Goal: Task Accomplishment & Management: Complete application form

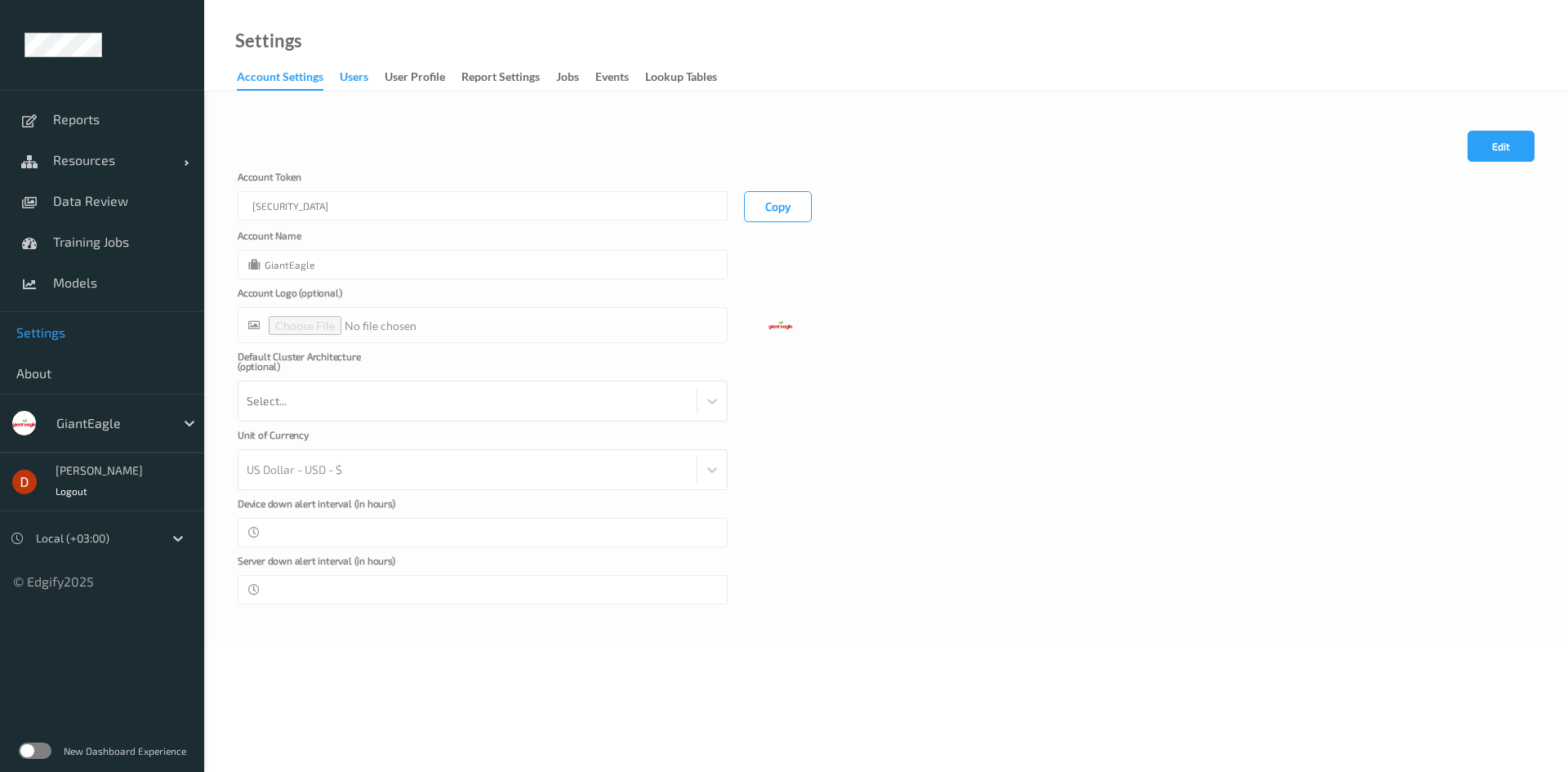
click at [367, 74] on div "users" at bounding box center [353, 78] width 29 height 21
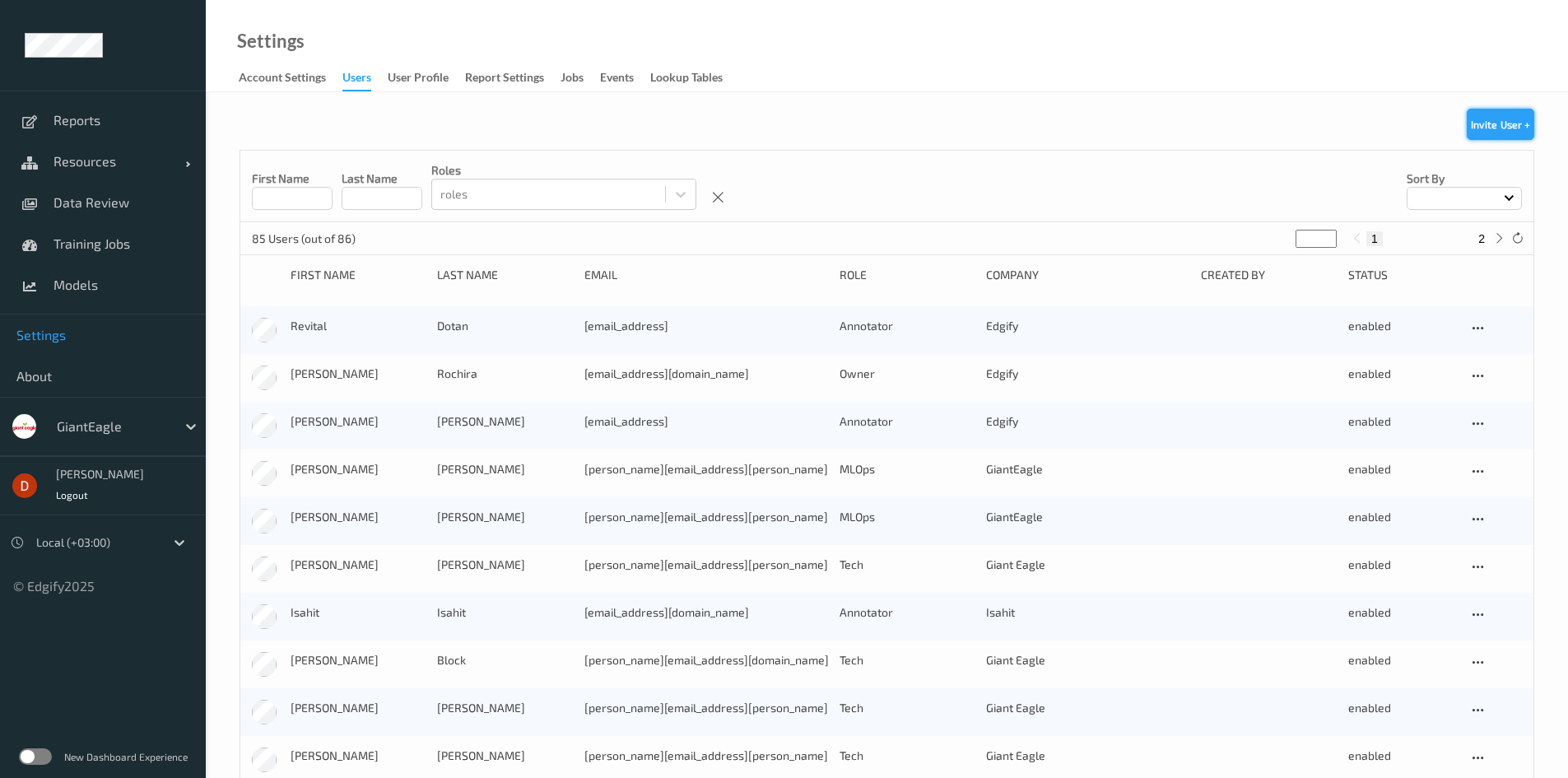
click at [1475, 129] on button "Invite User +" at bounding box center [1501, 124] width 68 height 31
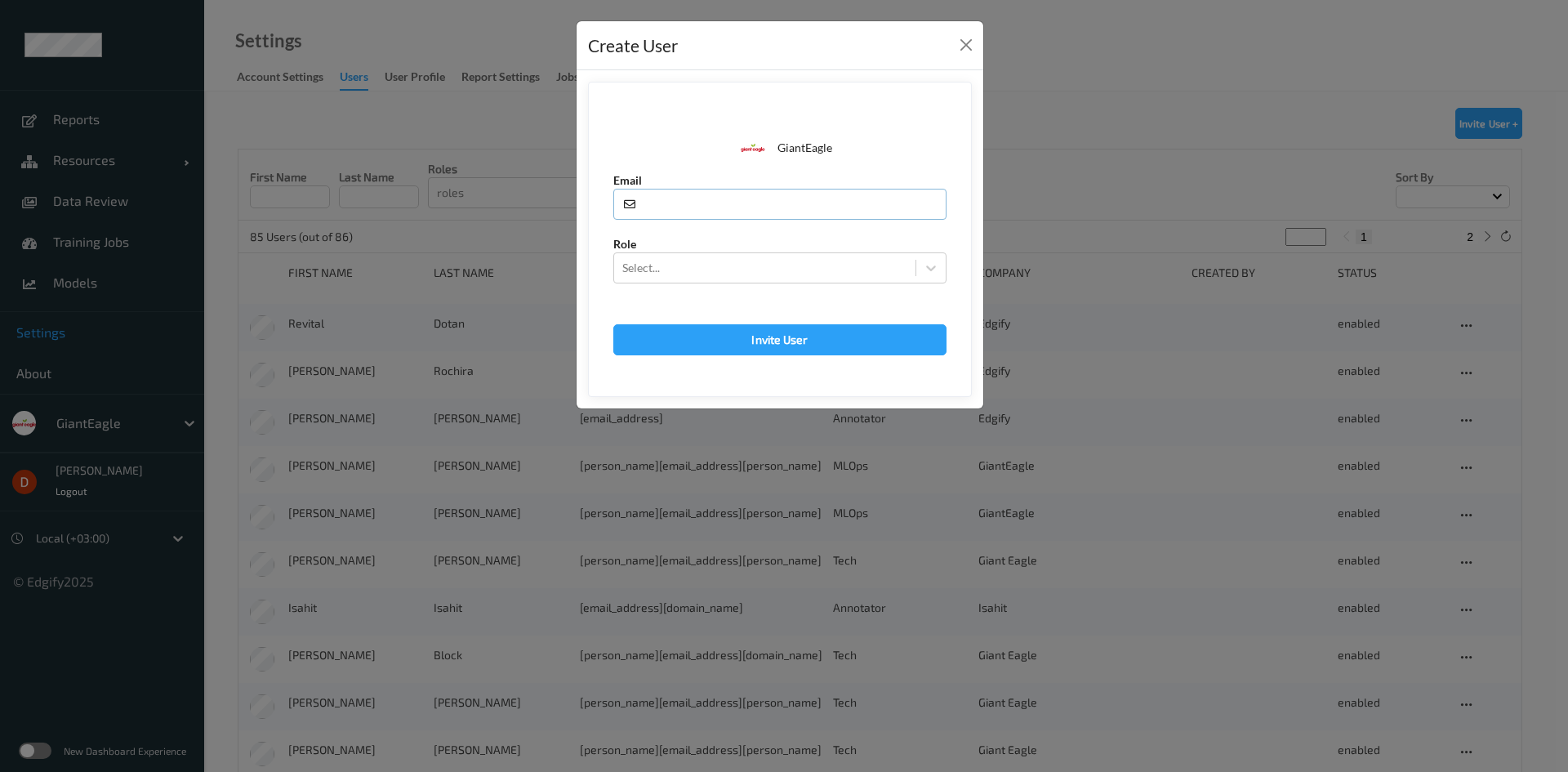
click at [748, 202] on input "text" at bounding box center [780, 204] width 333 height 31
click at [694, 204] on input "text" at bounding box center [780, 204] width 333 height 31
paste input "[EMAIL_ADDRESS][DOMAIN_NAME]"
type input "mohan.kune@indivillage.co"
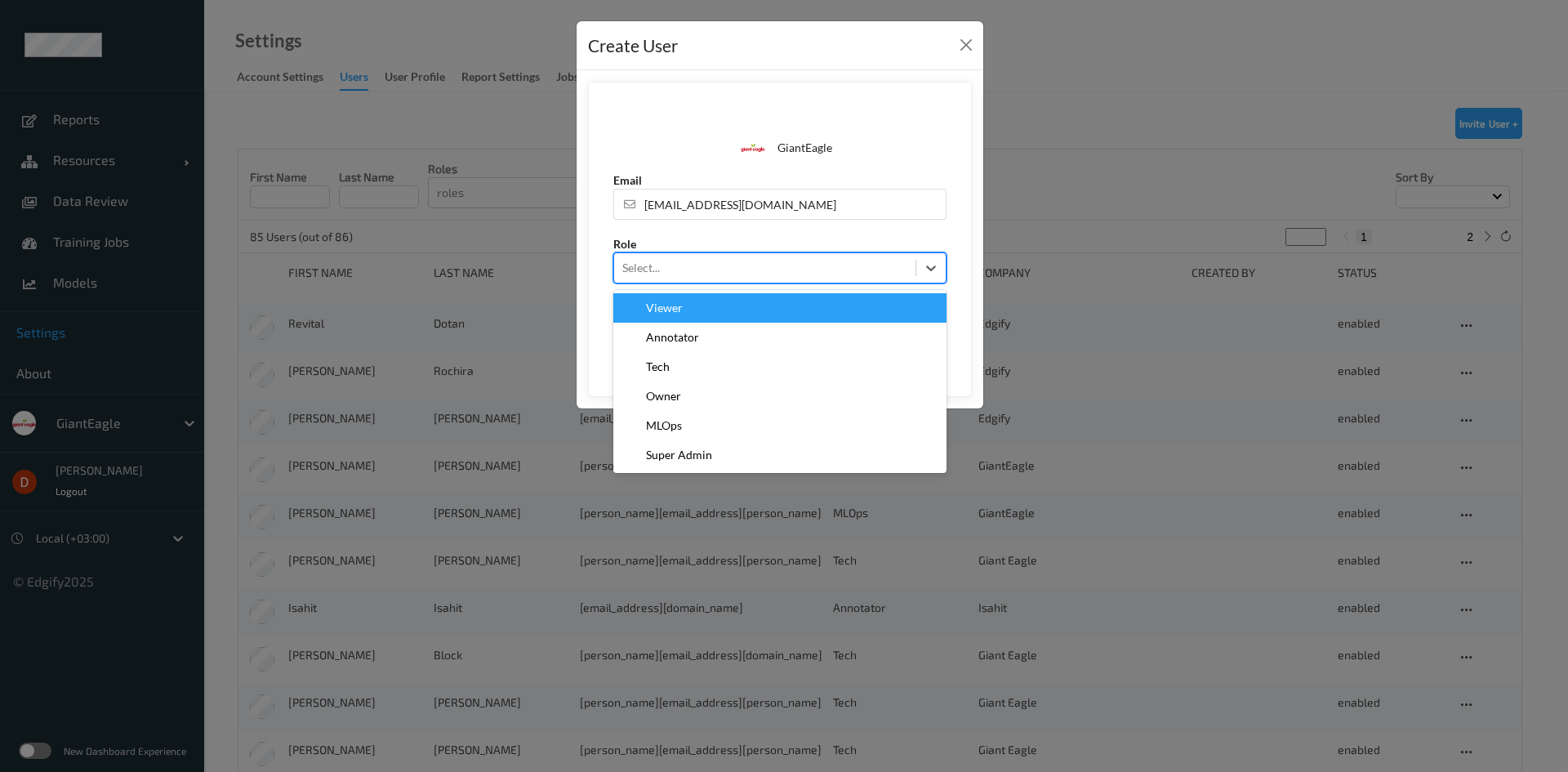
click at [692, 267] on div at bounding box center [765, 268] width 285 height 20
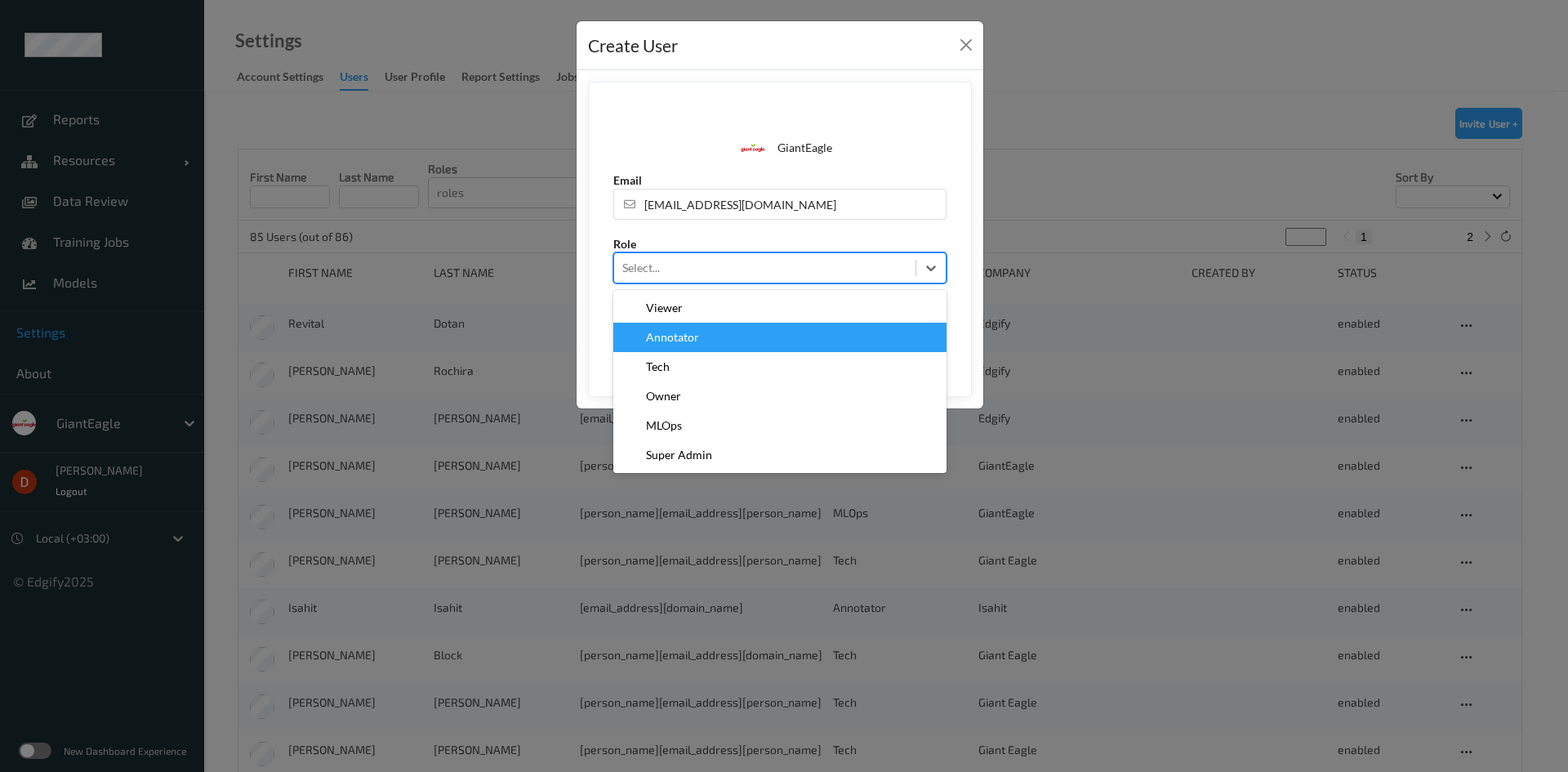
click at [696, 340] on span "Annotator" at bounding box center [673, 338] width 53 height 17
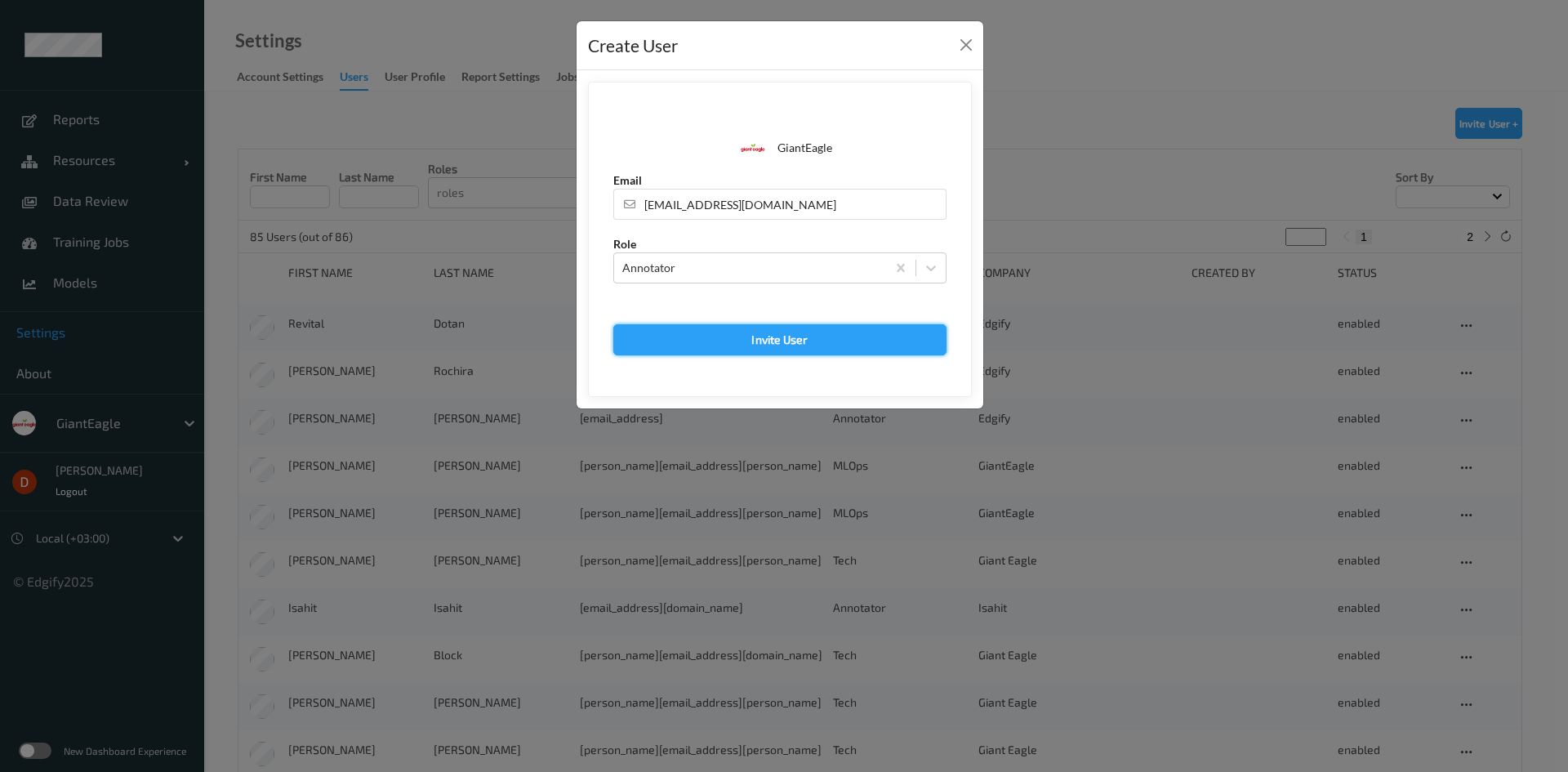
click at [787, 350] on button "Invite User" at bounding box center [780, 339] width 333 height 31
type input "mohan.kune@indivillage.co"
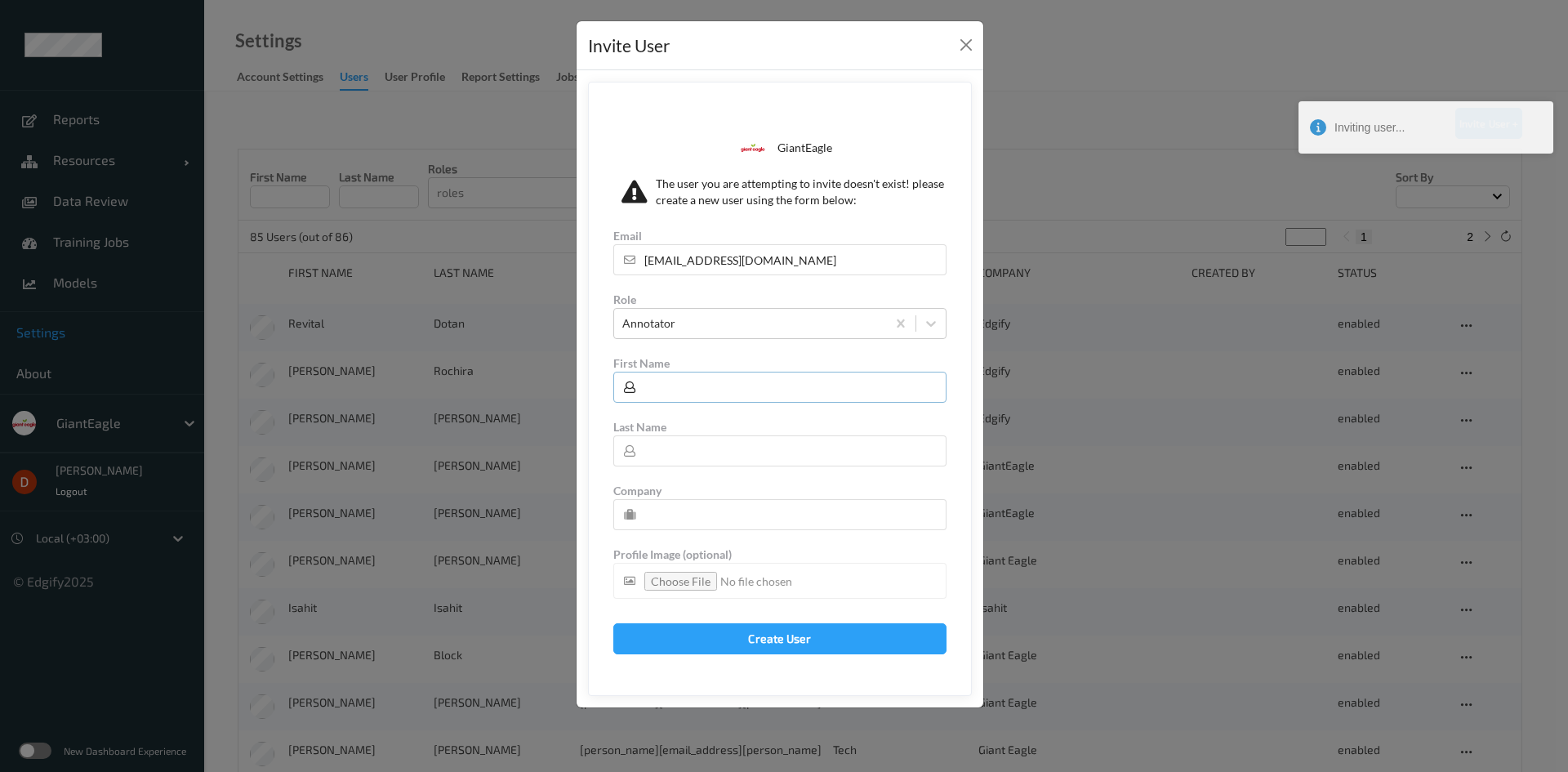
click at [709, 381] on input "text" at bounding box center [780, 387] width 333 height 31
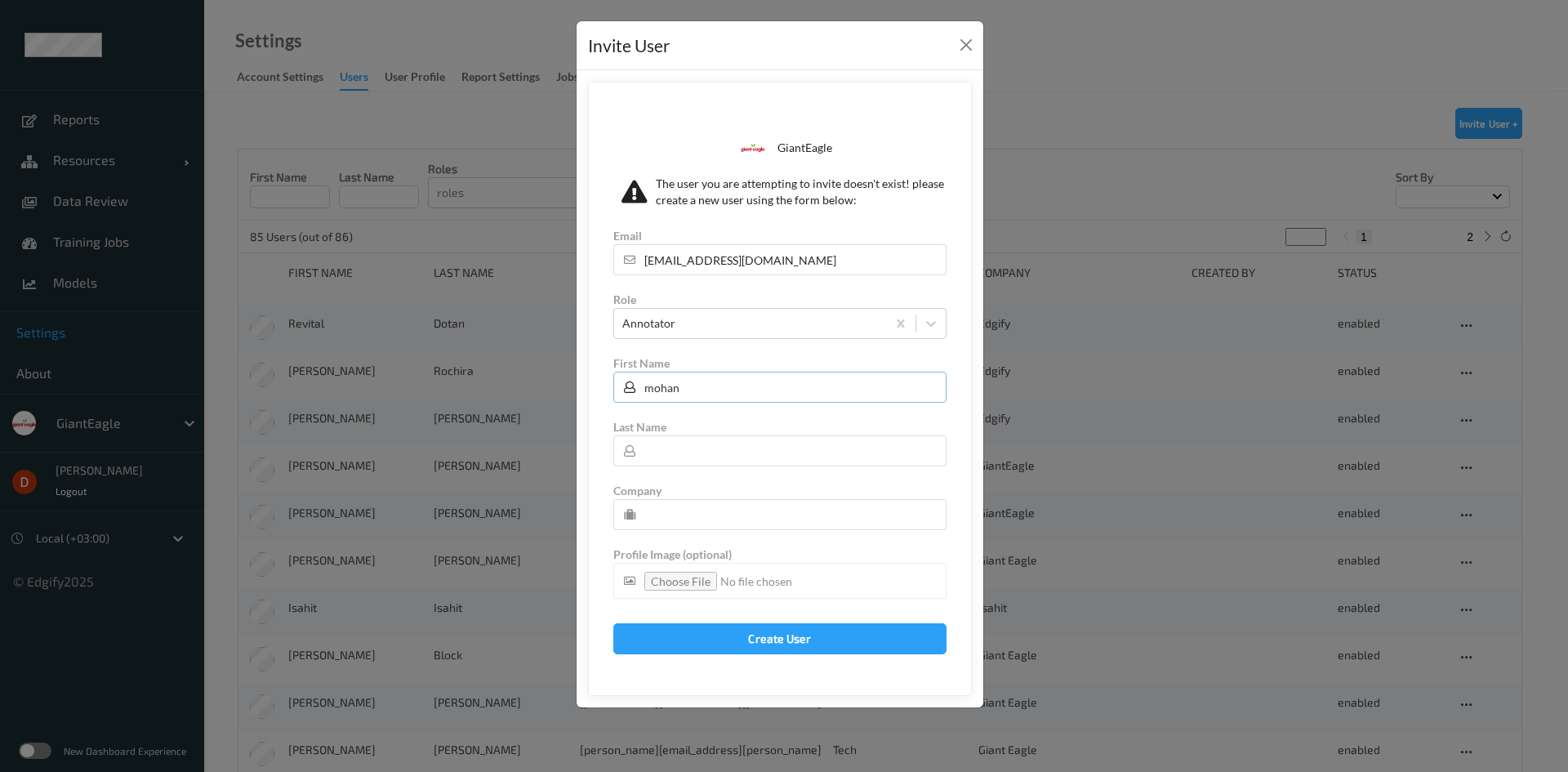
type input "mohan"
click at [704, 459] on input "text" at bounding box center [780, 450] width 333 height 31
type input "kune"
click at [695, 524] on input "text" at bounding box center [780, 514] width 333 height 31
type input "AligionAI"
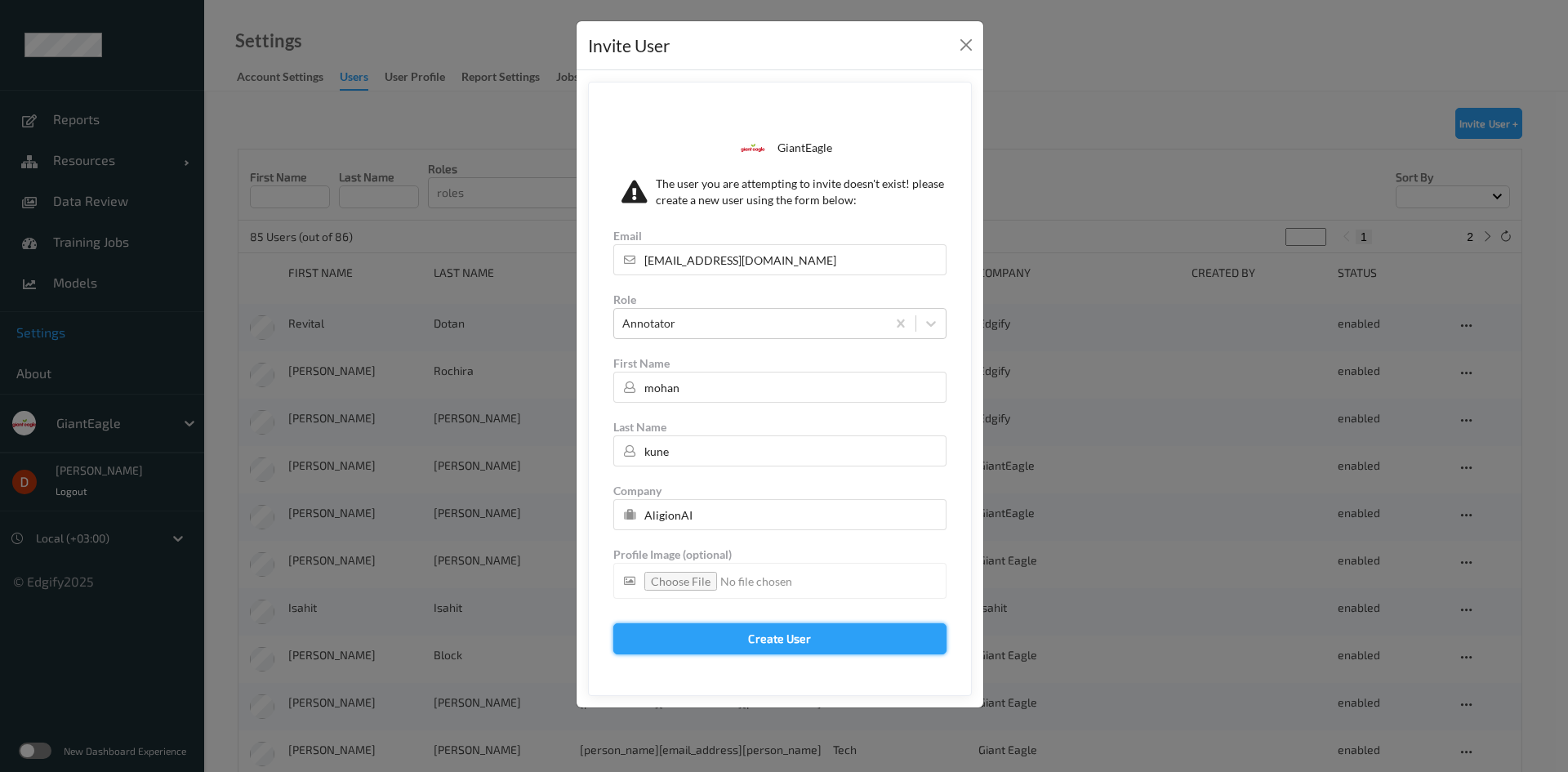
click at [746, 628] on button "Create User" at bounding box center [780, 638] width 333 height 31
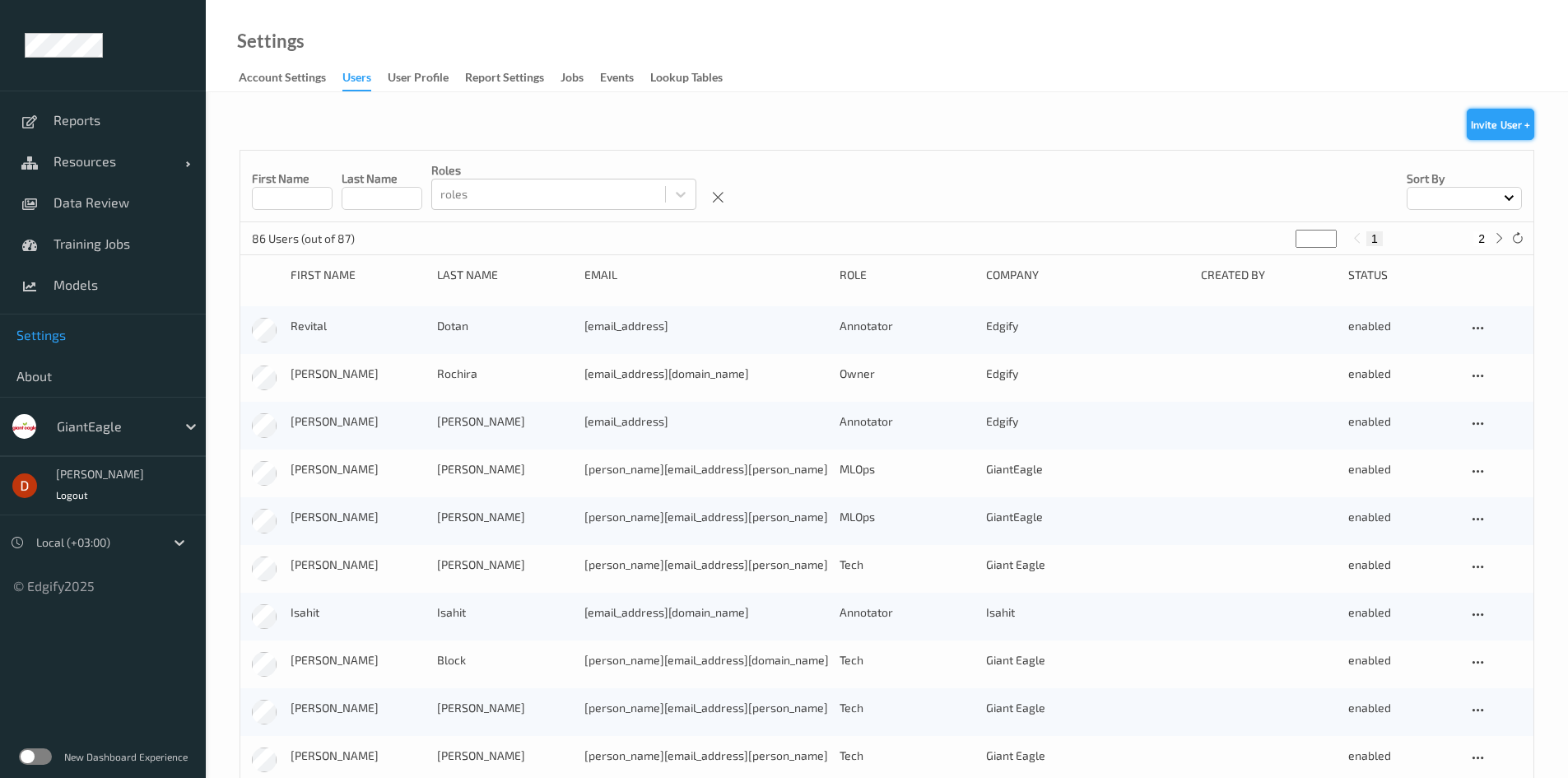
click at [1501, 134] on button "Invite User +" at bounding box center [1501, 124] width 68 height 31
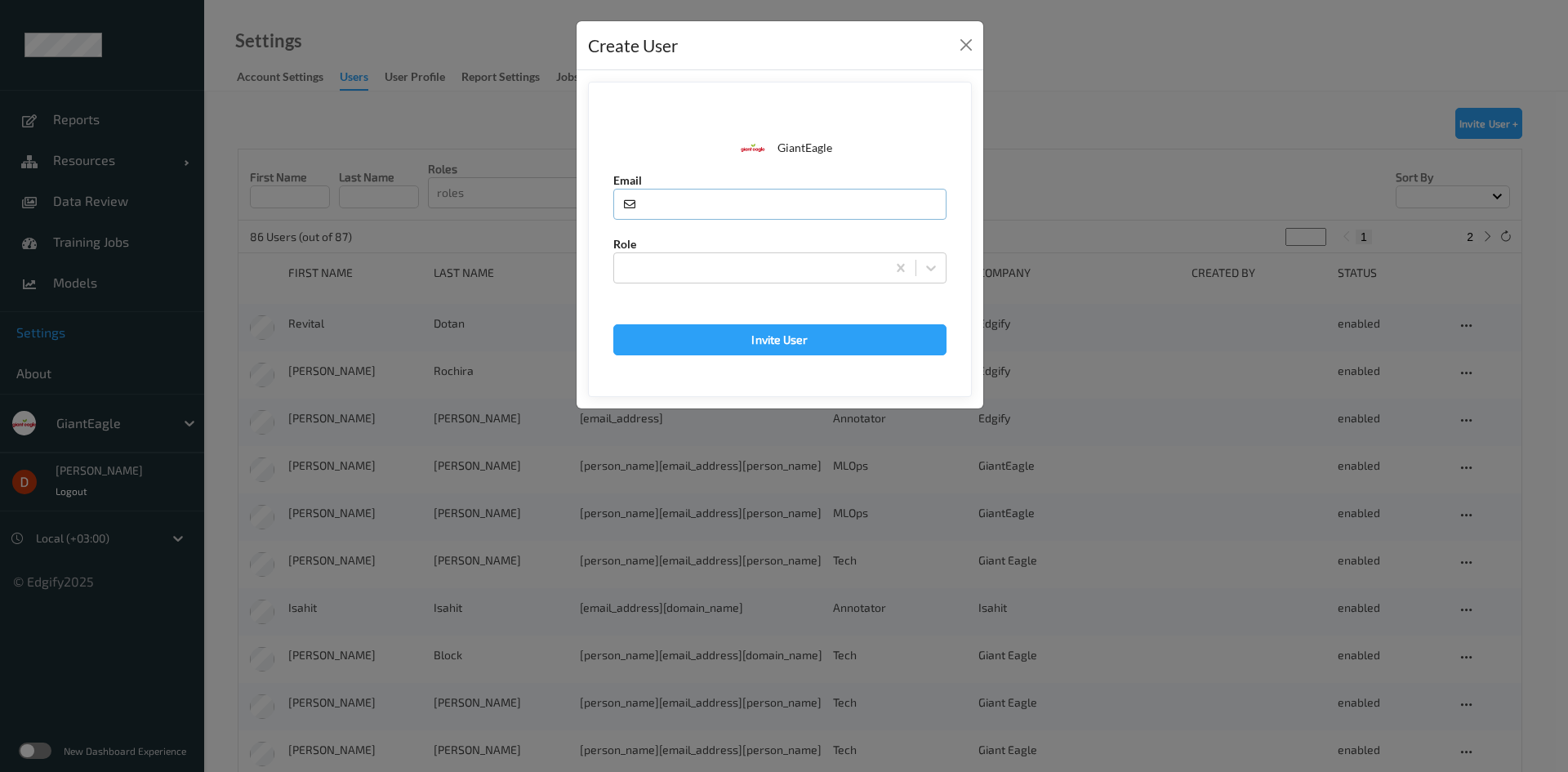
click at [774, 213] on input "text" at bounding box center [780, 204] width 333 height 31
click at [700, 214] on input "text" at bounding box center [780, 204] width 333 height 31
paste input "rupa.b@indivillage.co"
type input "rupa.b@indivillage.co"
click at [677, 279] on div at bounding box center [750, 268] width 272 height 26
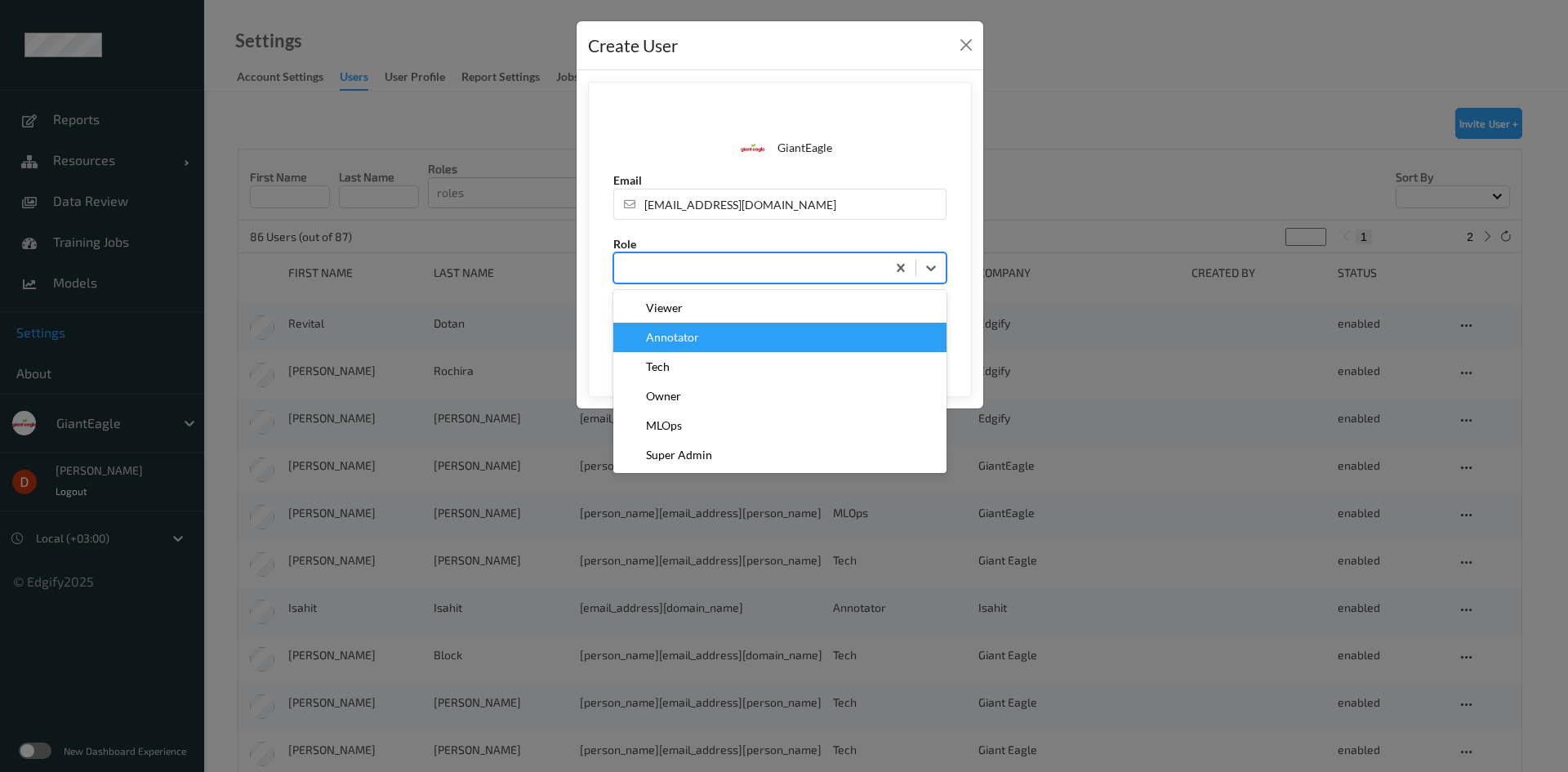
click at [683, 343] on span "Annotator" at bounding box center [673, 338] width 53 height 17
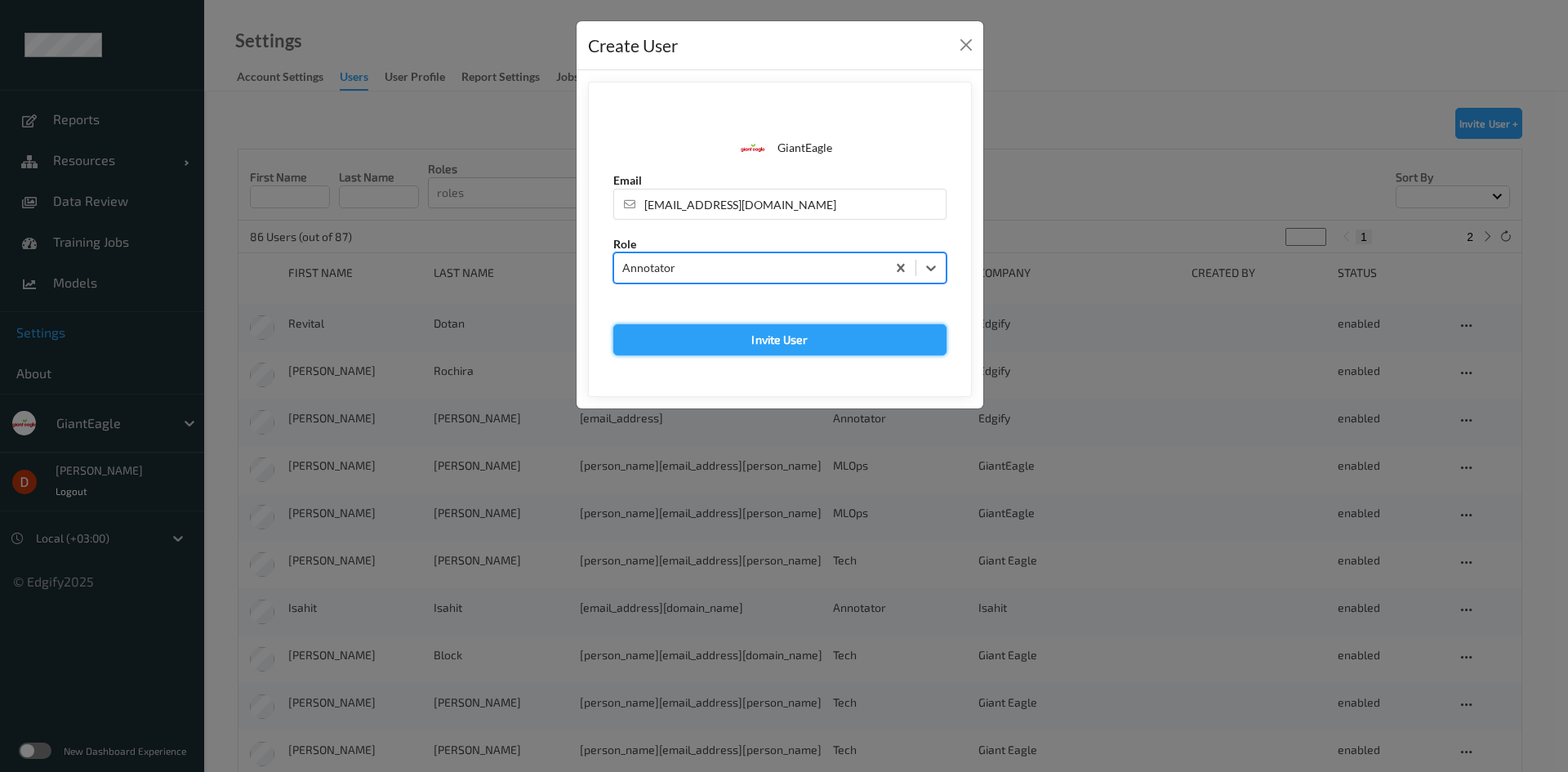
click at [713, 332] on button "Invite User" at bounding box center [780, 339] width 333 height 31
type input "rupa.b@indivillage.co"
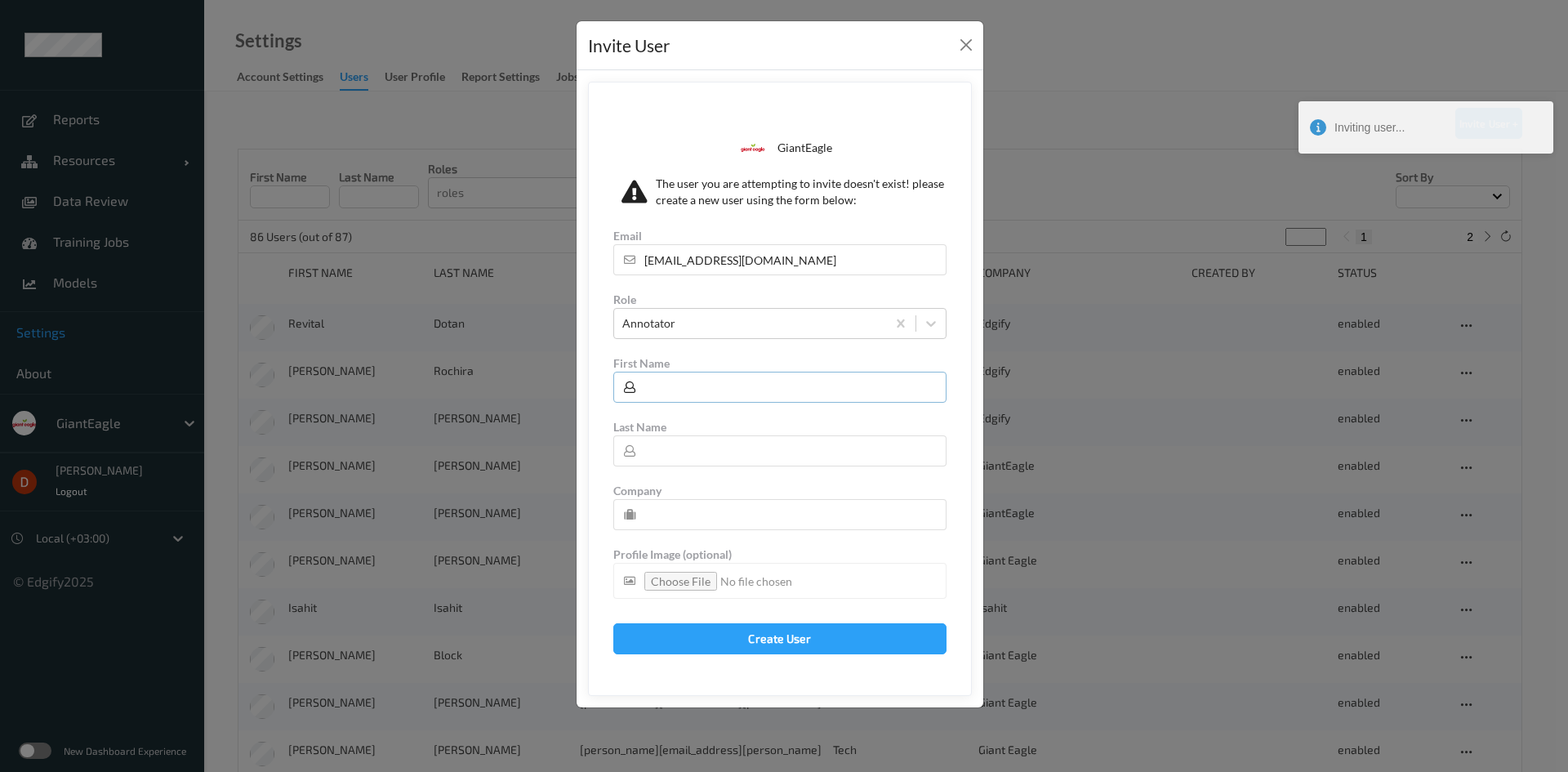
click at [717, 395] on input "text" at bounding box center [780, 387] width 333 height 31
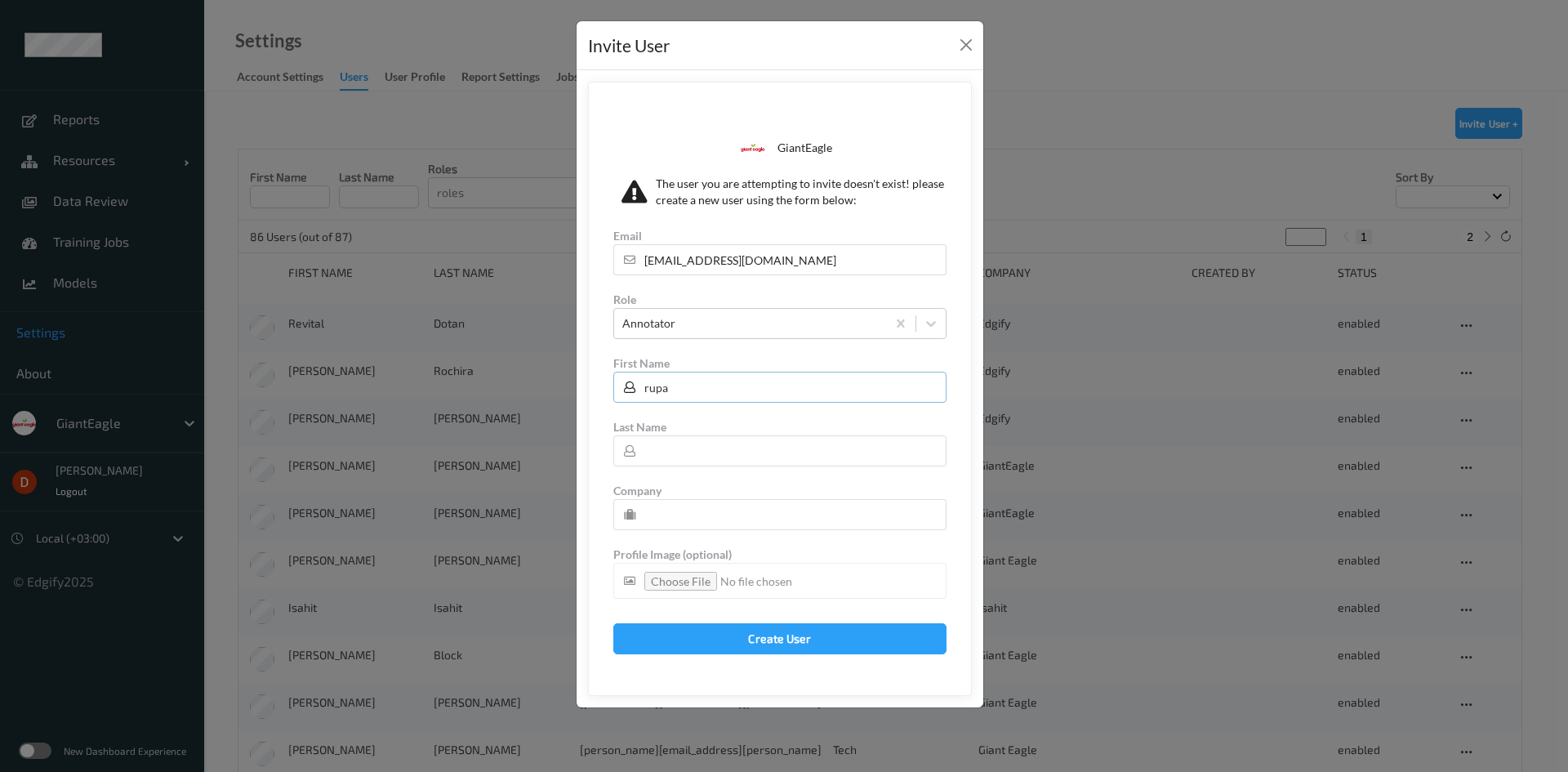
type input "rupa"
type input "b"
type input "AligionAI"
click at [765, 638] on button "Create User" at bounding box center [780, 638] width 333 height 31
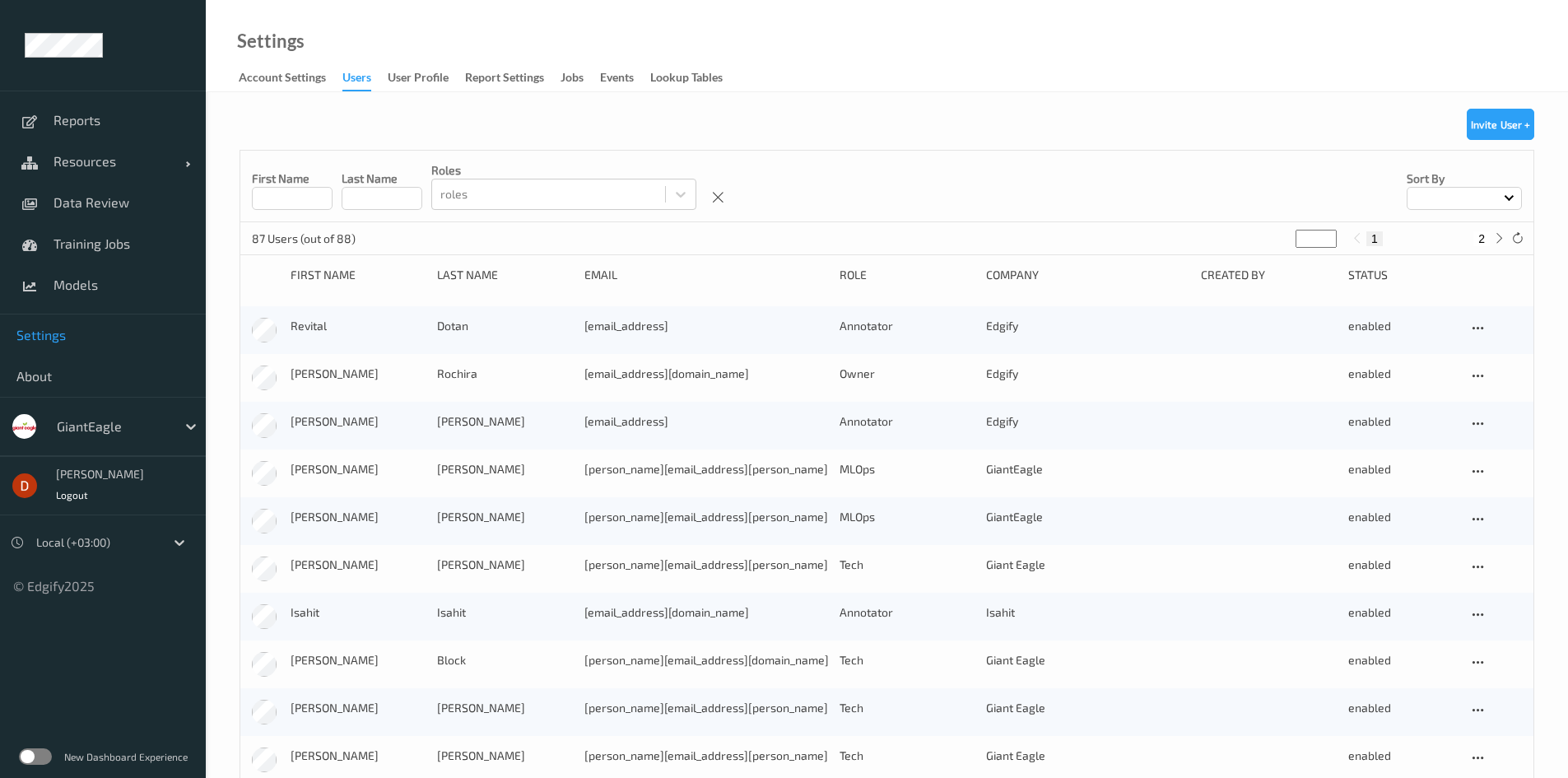
click at [1519, 117] on div "New user was created!" at bounding box center [1425, 134] width 263 height 71
click at [1510, 123] on button "Invite User +" at bounding box center [1501, 124] width 68 height 31
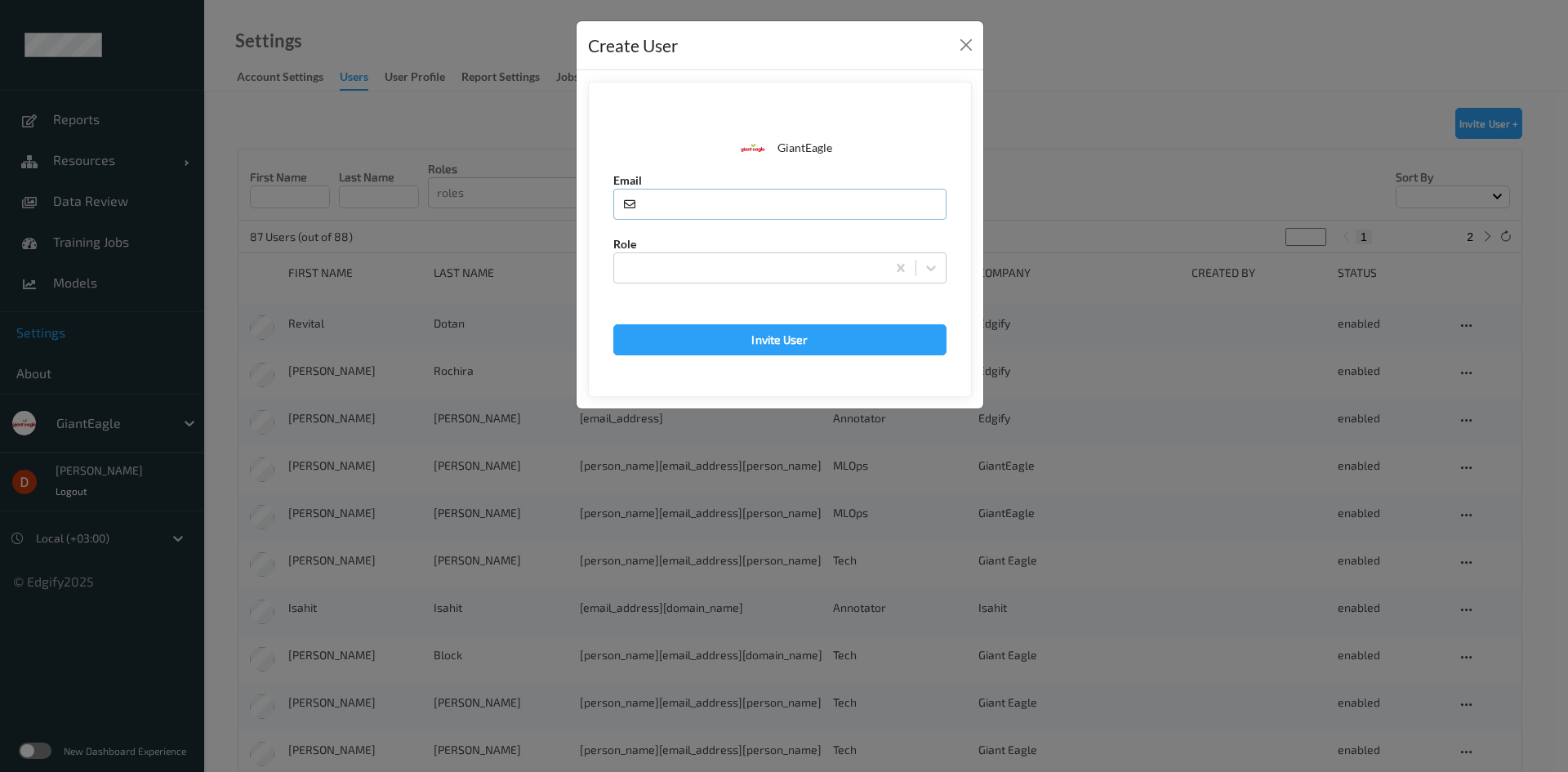
click at [707, 208] on input "text" at bounding box center [780, 204] width 333 height 31
paste input "varsha.g@indivillage.co"
type input "varsha.g@indivillage.co"
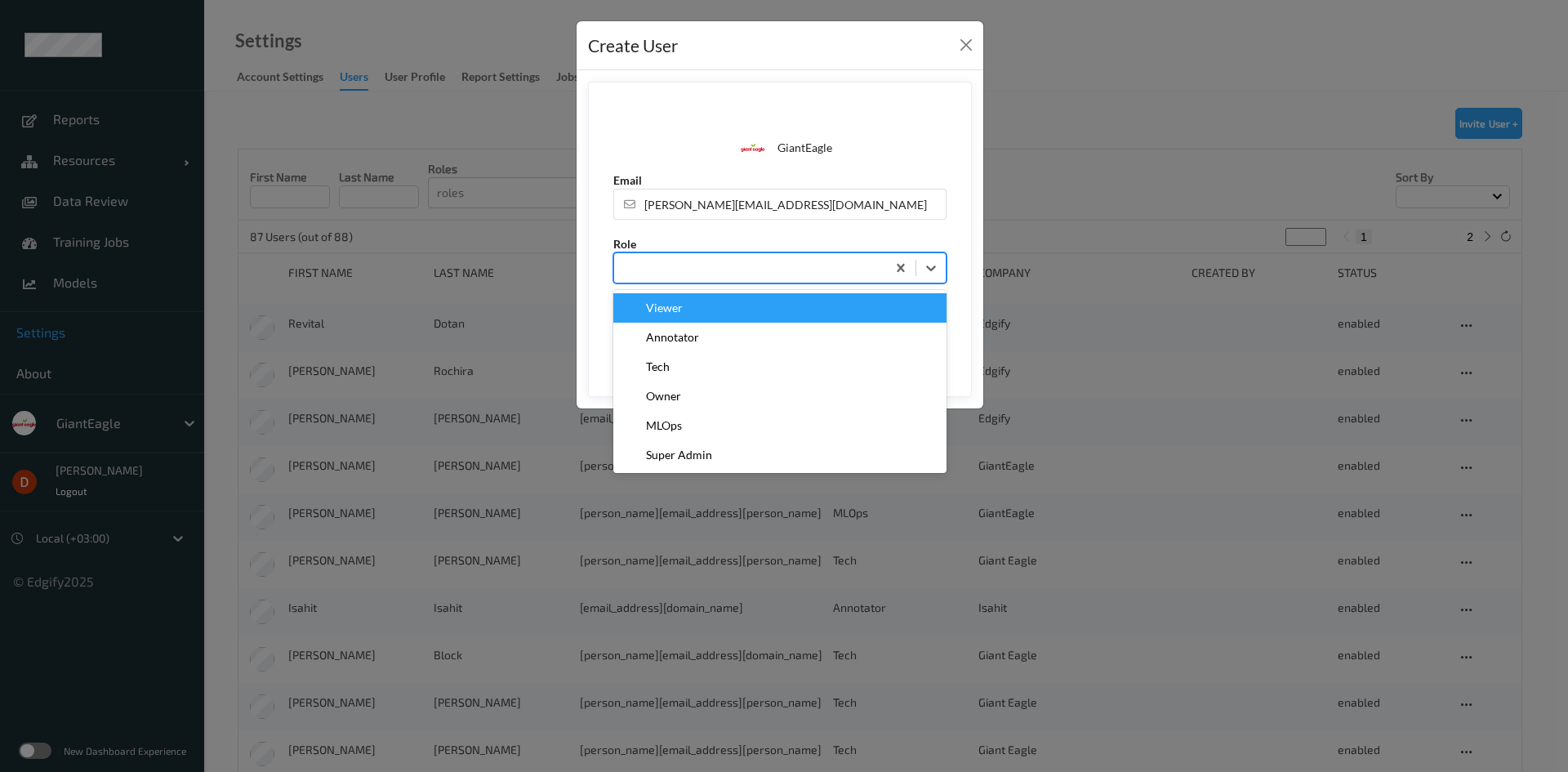
click at [703, 264] on div at bounding box center [750, 268] width 255 height 20
click at [708, 332] on div "Annotator" at bounding box center [780, 338] width 314 height 17
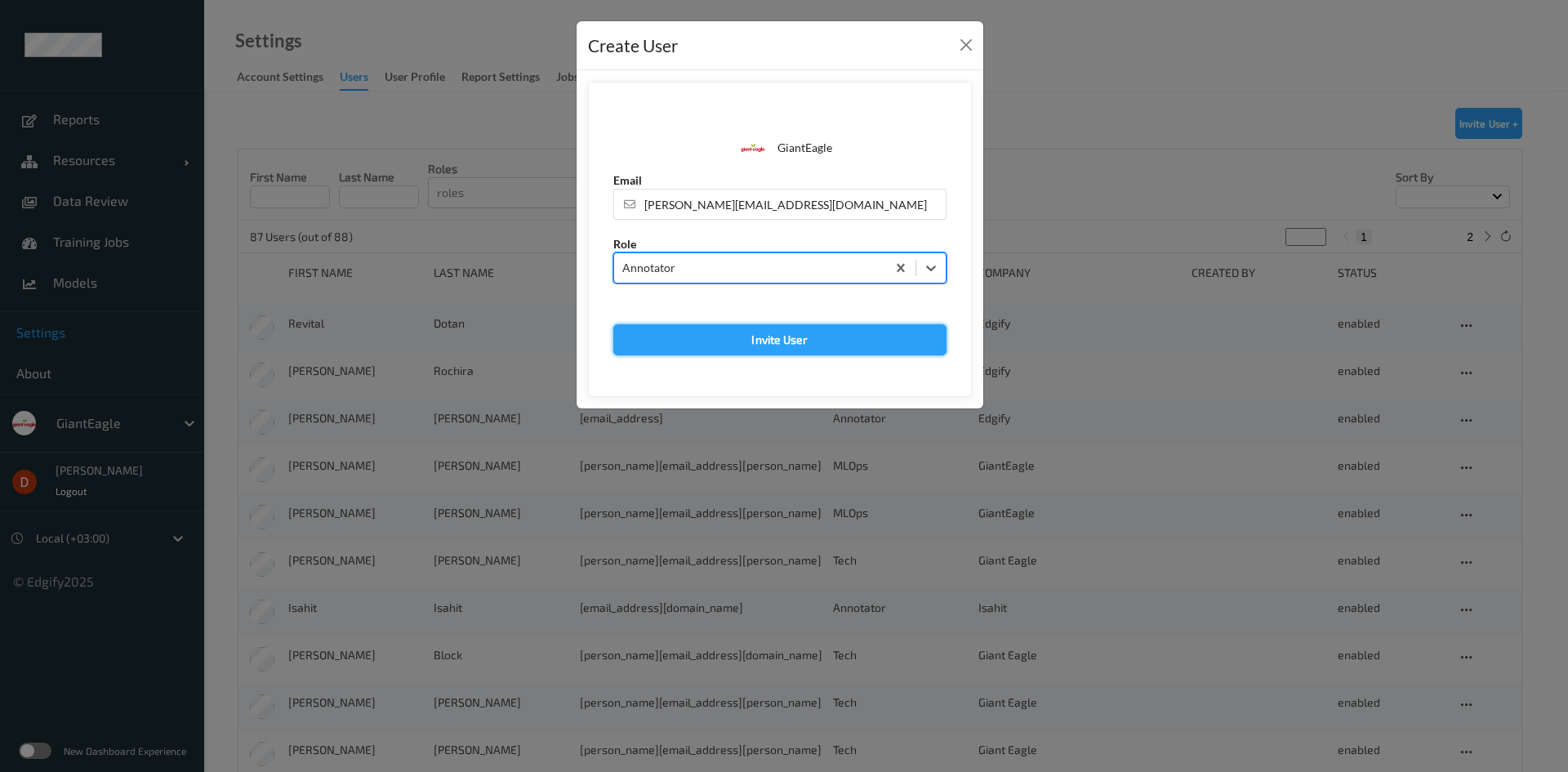
click at [734, 335] on button "Invite User" at bounding box center [780, 339] width 333 height 31
type input "varsha.g@indivillage.co"
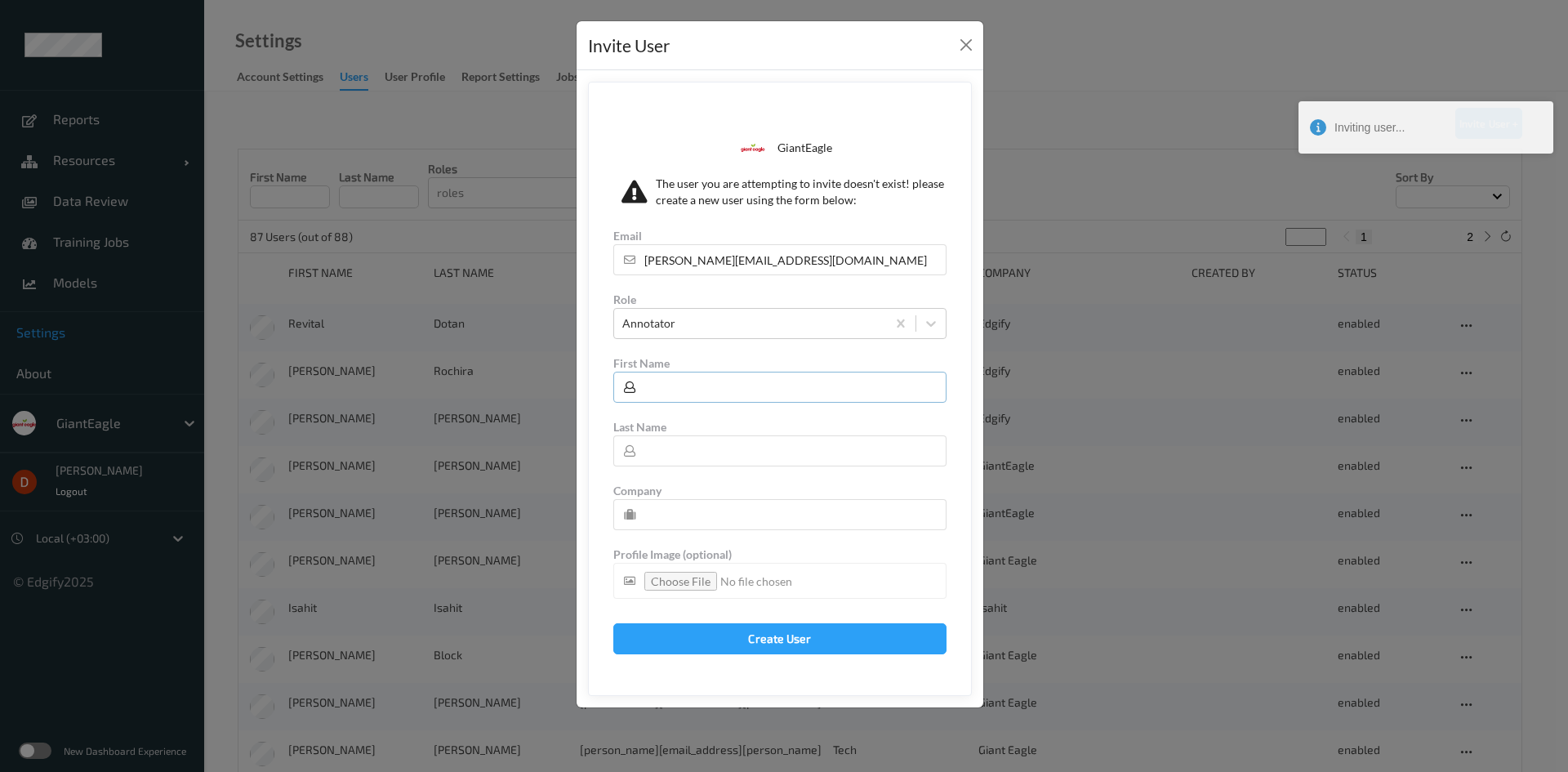
click at [707, 386] on input "text" at bounding box center [780, 387] width 333 height 31
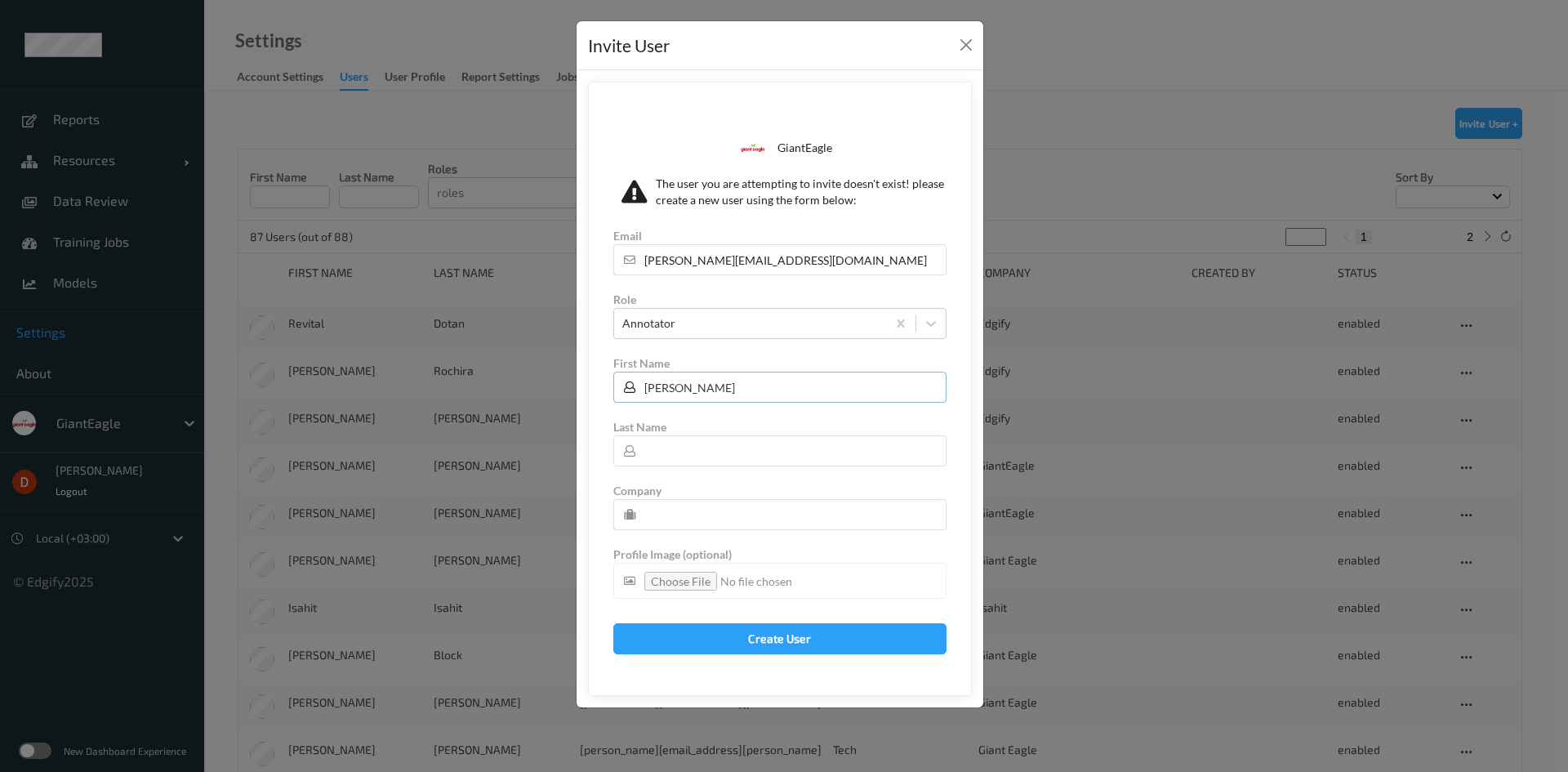
type input "varsha"
type input "g"
type input "AligionAI"
click at [740, 630] on button "Create User" at bounding box center [780, 638] width 333 height 31
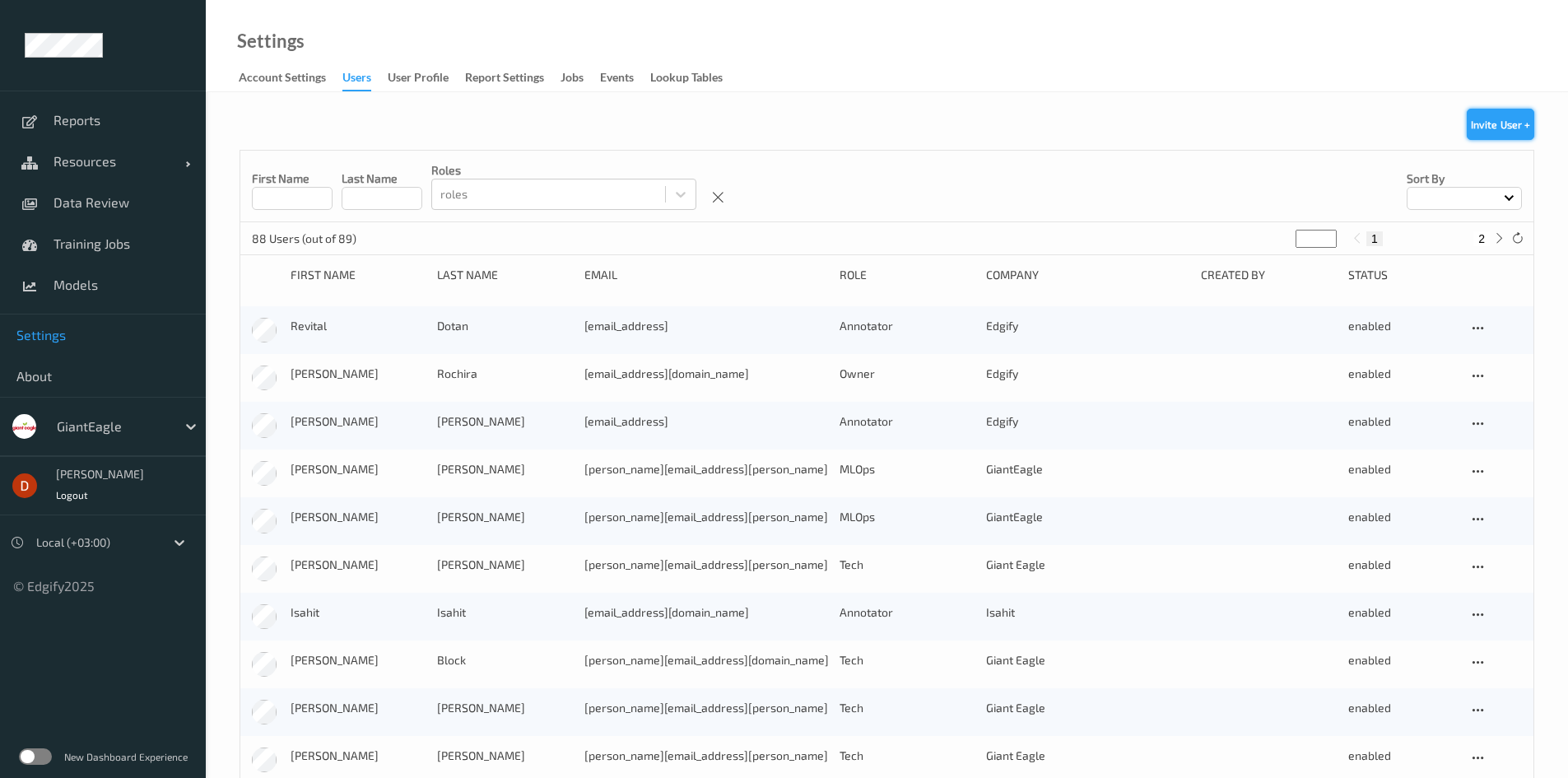
click at [1504, 123] on button "Invite User +" at bounding box center [1501, 124] width 68 height 31
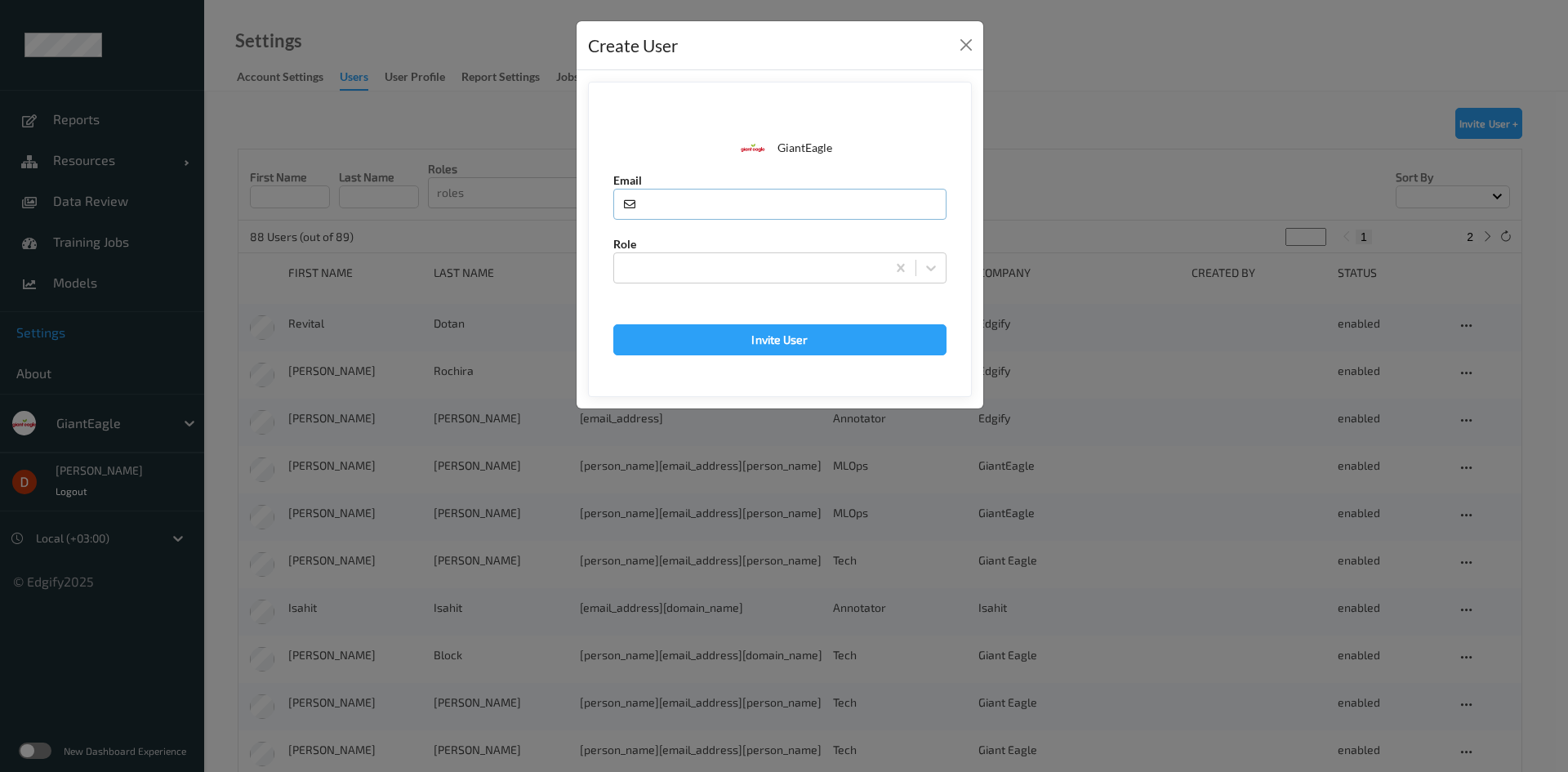
click at [710, 196] on input "text" at bounding box center [780, 204] width 333 height 31
click at [673, 222] on div at bounding box center [733, 228] width 240 height 17
click at [679, 205] on input "text" at bounding box center [780, 204] width 333 height 31
paste input "korisetty.prem@indivillage.co"
type input "korisetty.prem@indivillage.co"
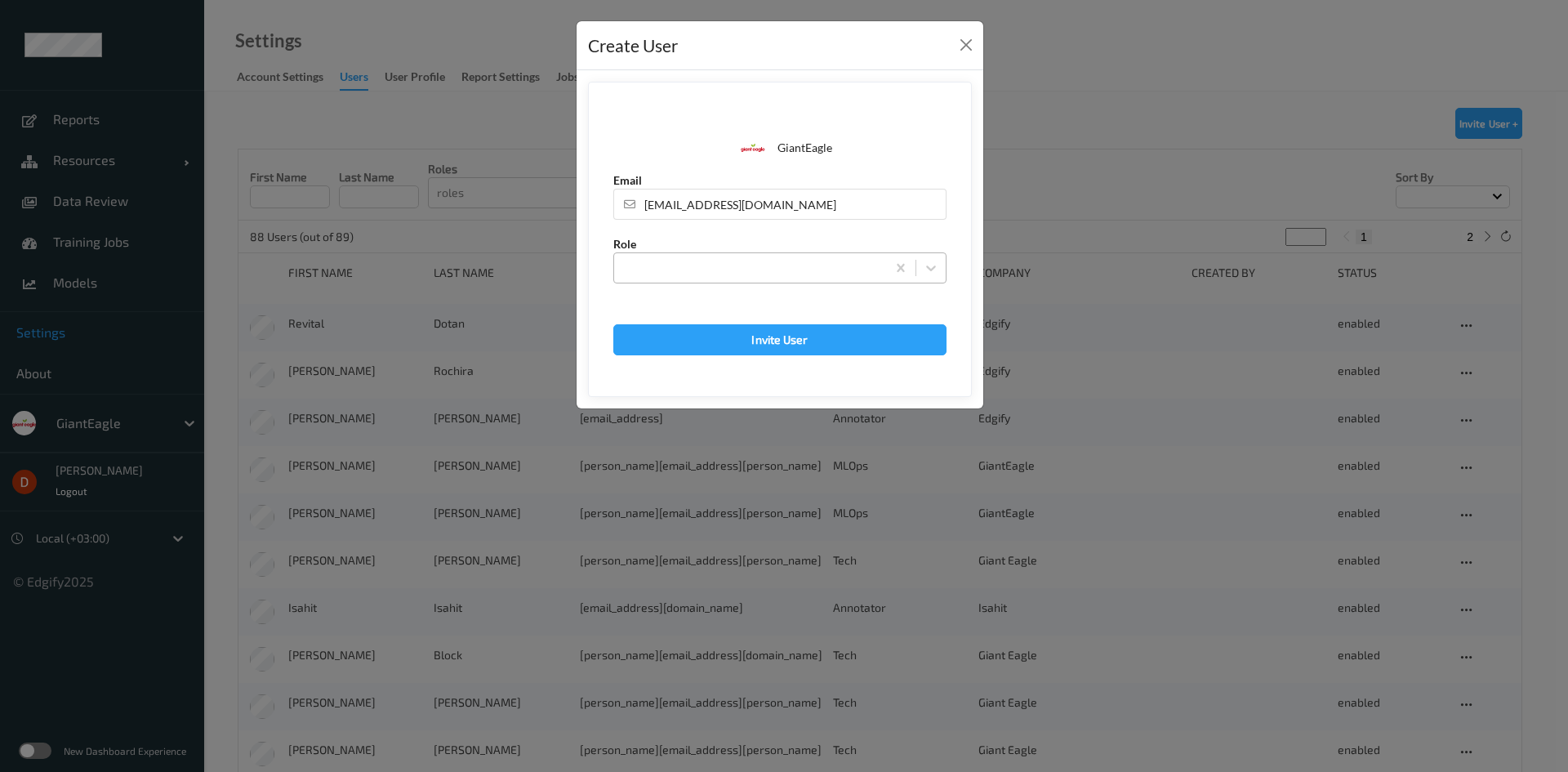
click at [684, 275] on div at bounding box center [750, 268] width 255 height 20
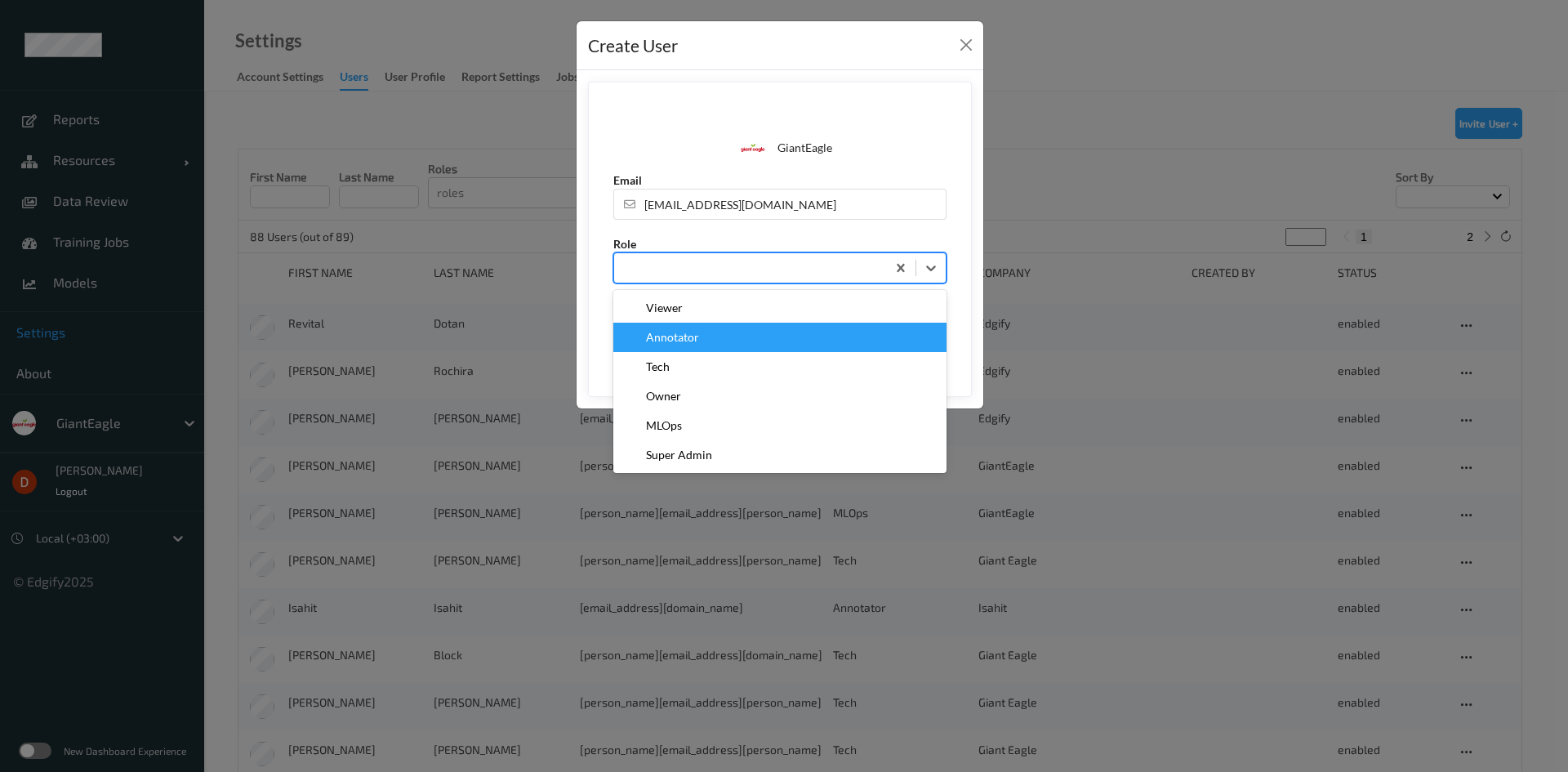
click at [677, 338] on span "Annotator" at bounding box center [673, 338] width 53 height 17
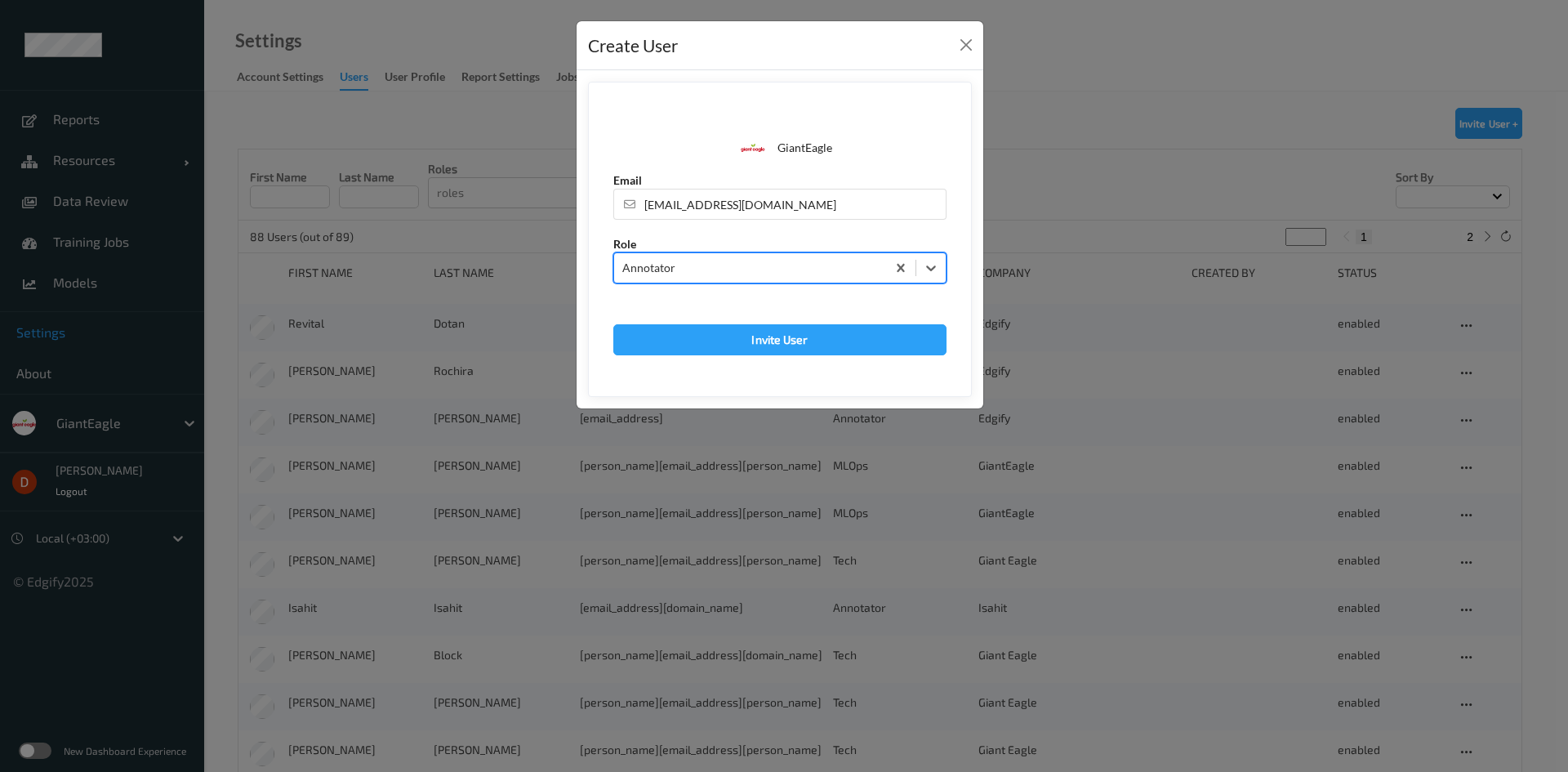
click at [767, 322] on form "GiantEagle Email korisetty.prem@indivillage.co Role option Annotator, selected.…" at bounding box center [780, 240] width 384 height 316
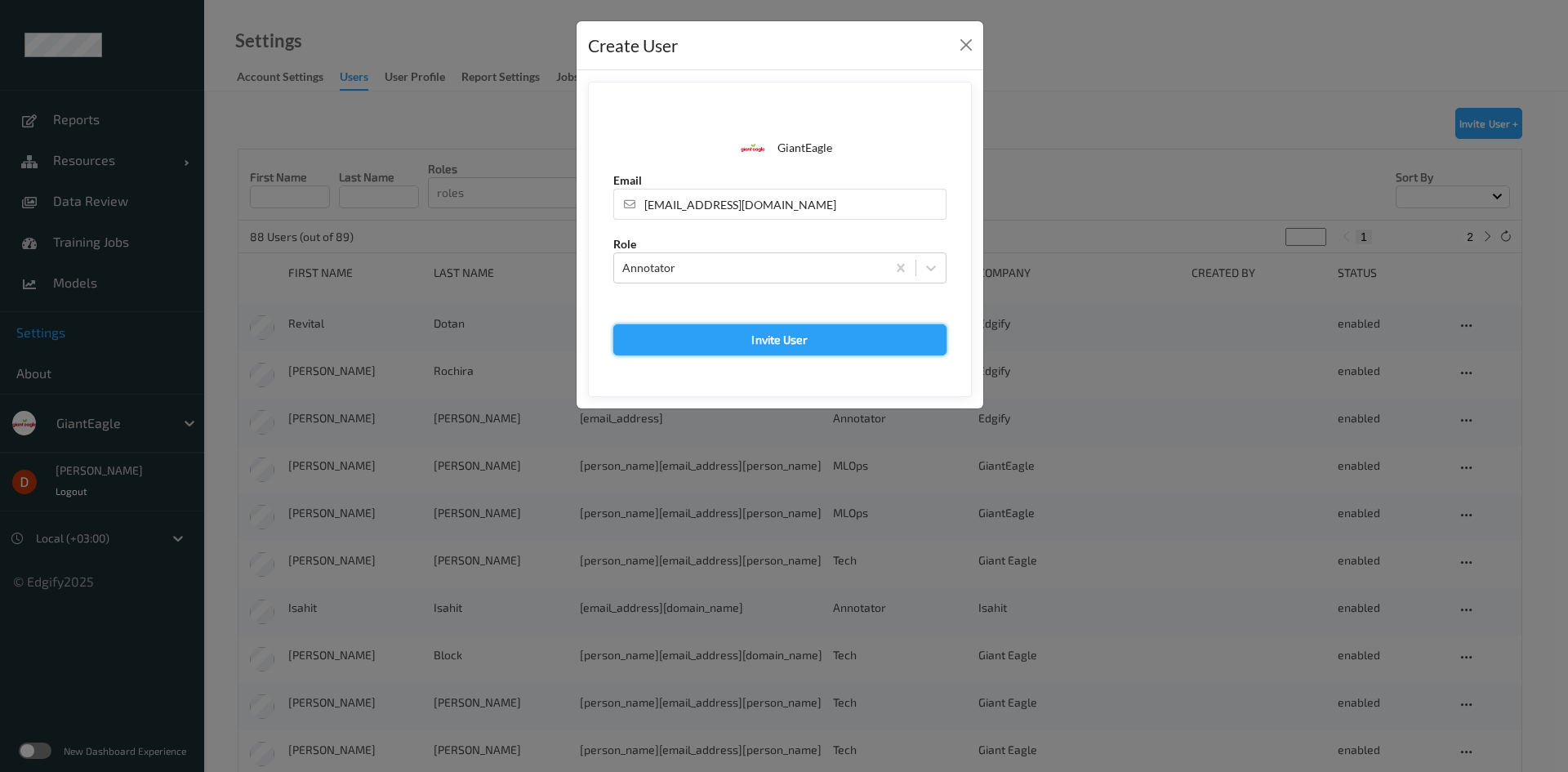
click at [765, 338] on button "Invite User" at bounding box center [780, 339] width 333 height 31
type input "korisetty.prem@indivillage.co"
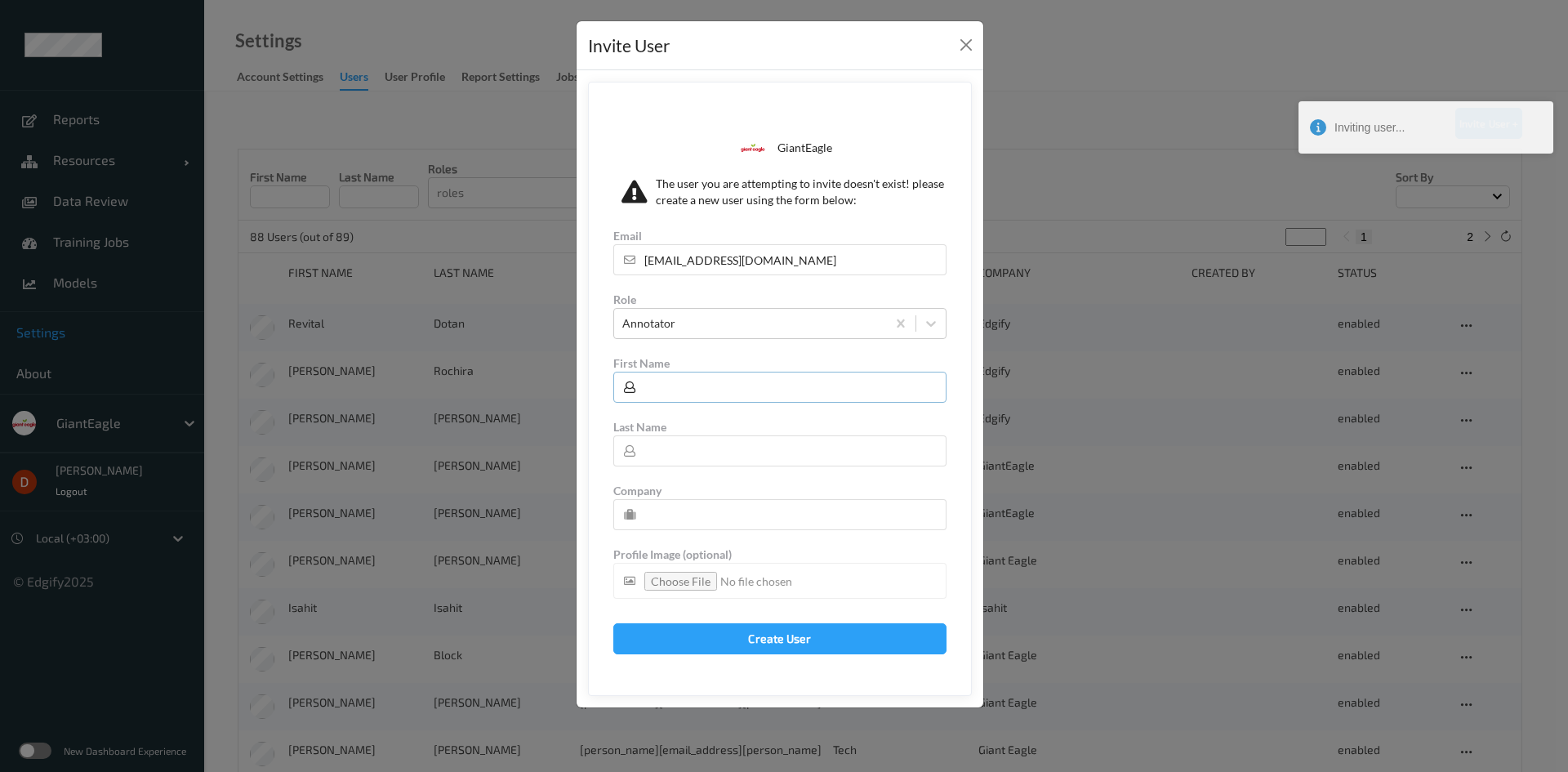
click at [698, 384] on input "text" at bounding box center [780, 387] width 333 height 31
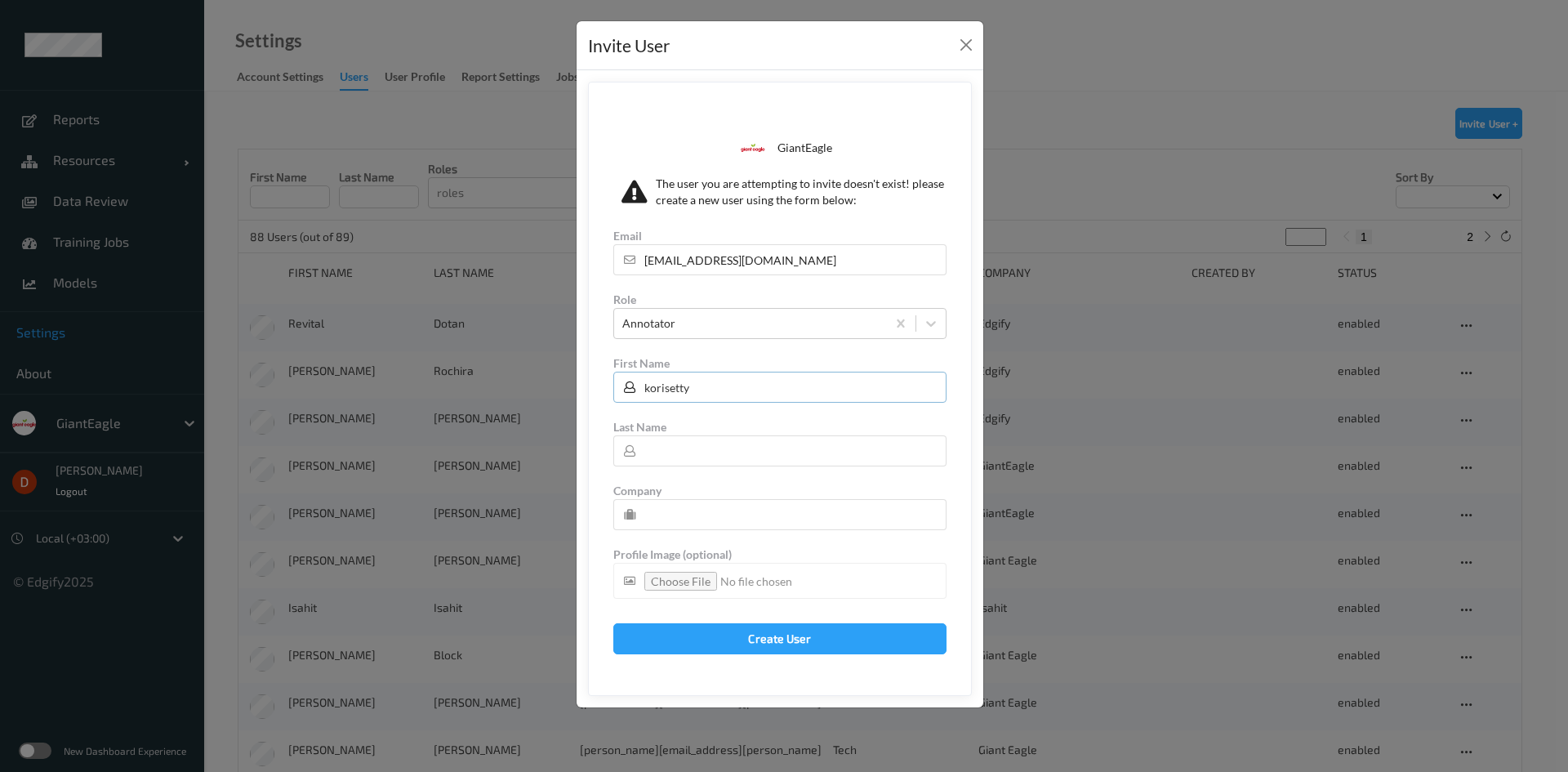
type input "korisetty"
type input "prem"
type input "AligionAI"
click at [753, 649] on button "Create User" at bounding box center [780, 638] width 333 height 31
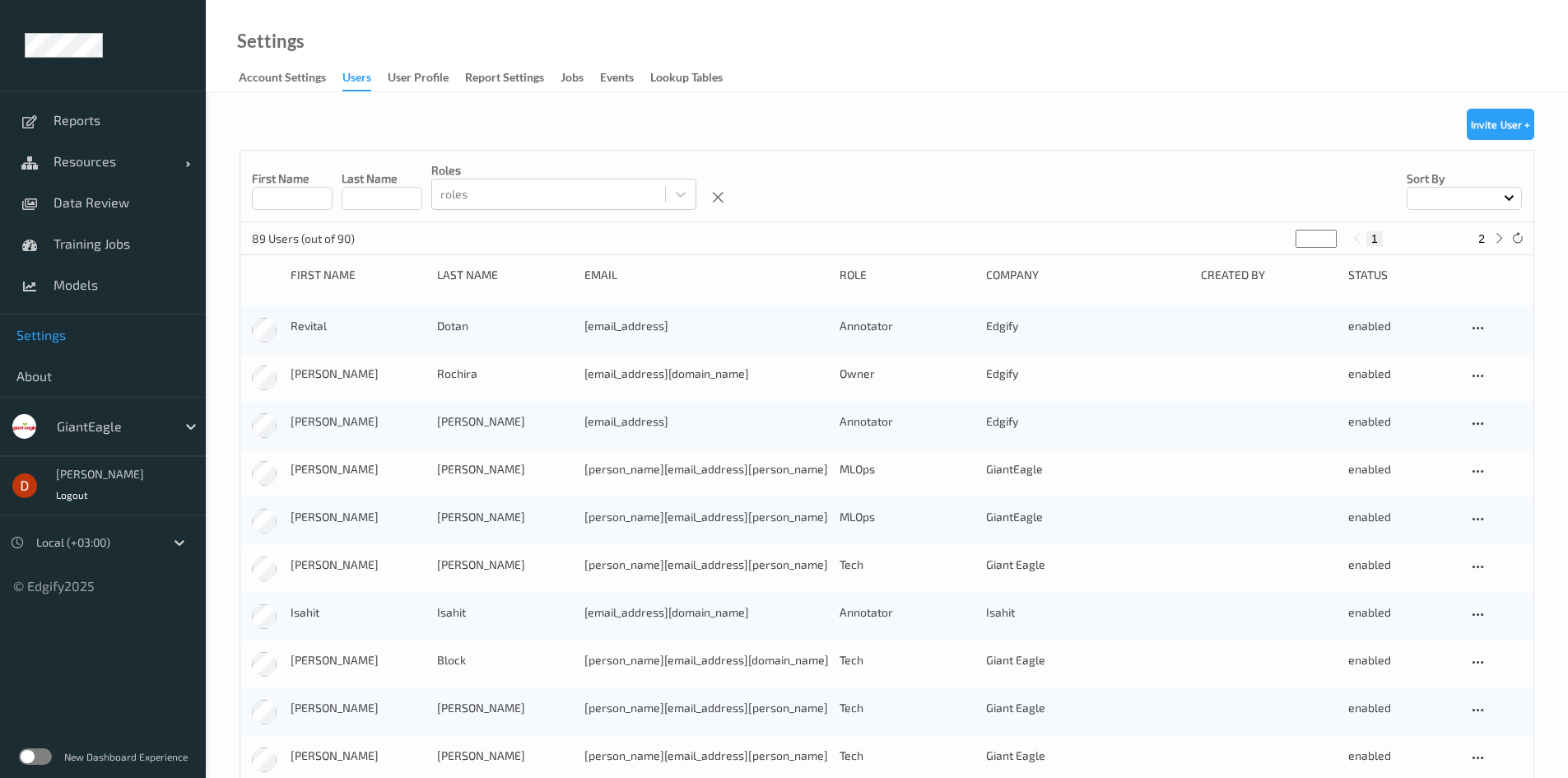
click at [1526, 129] on button "Invite User +" at bounding box center [1501, 124] width 68 height 31
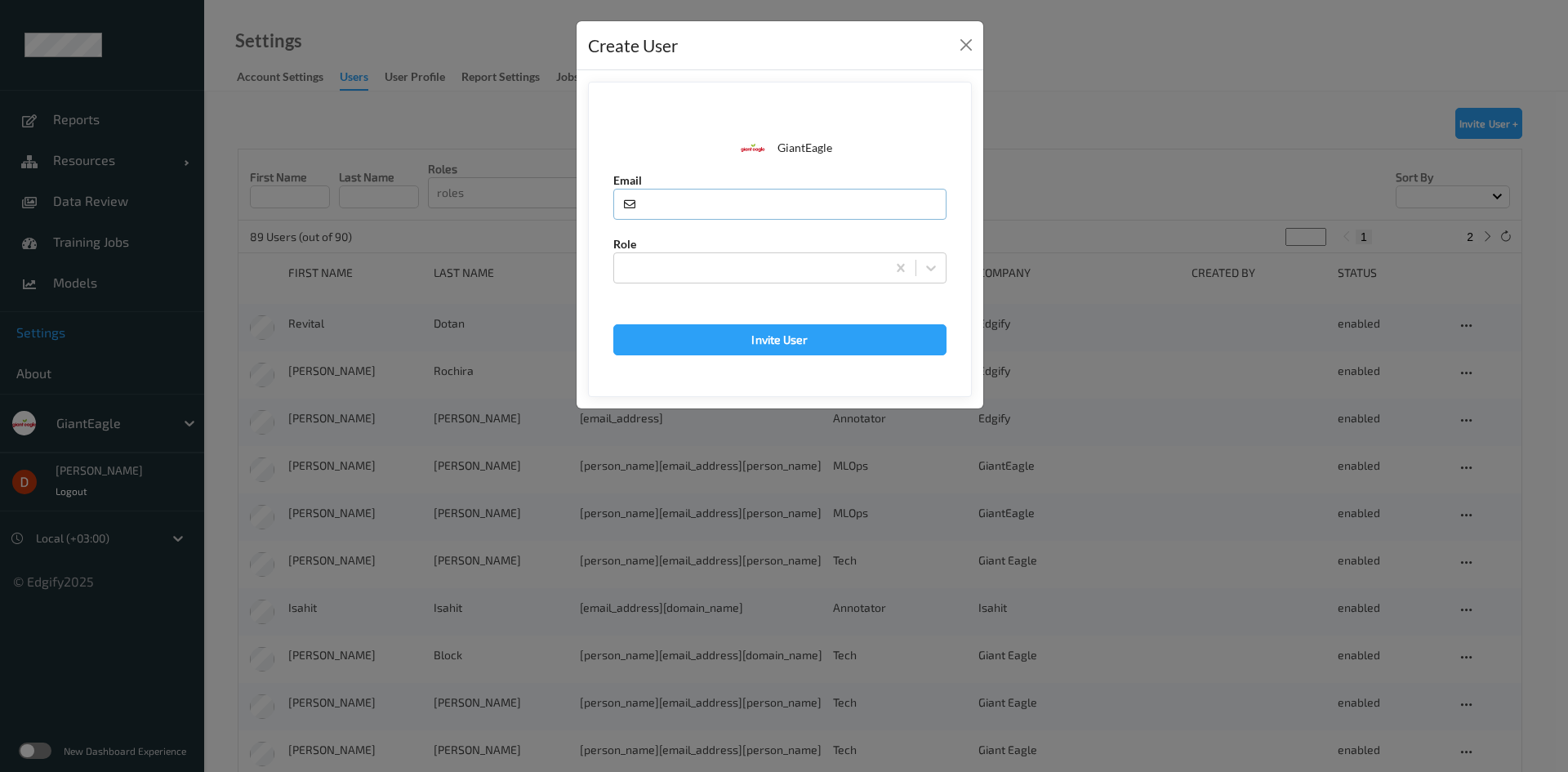
click at [771, 213] on input "text" at bounding box center [780, 204] width 333 height 31
click at [772, 209] on input "text" at bounding box center [780, 204] width 333 height 31
paste input "taticherla.rabbani@indivillage.co"
type input "taticherla.rabbani@indivillage.co"
click at [758, 257] on div at bounding box center [750, 268] width 272 height 26
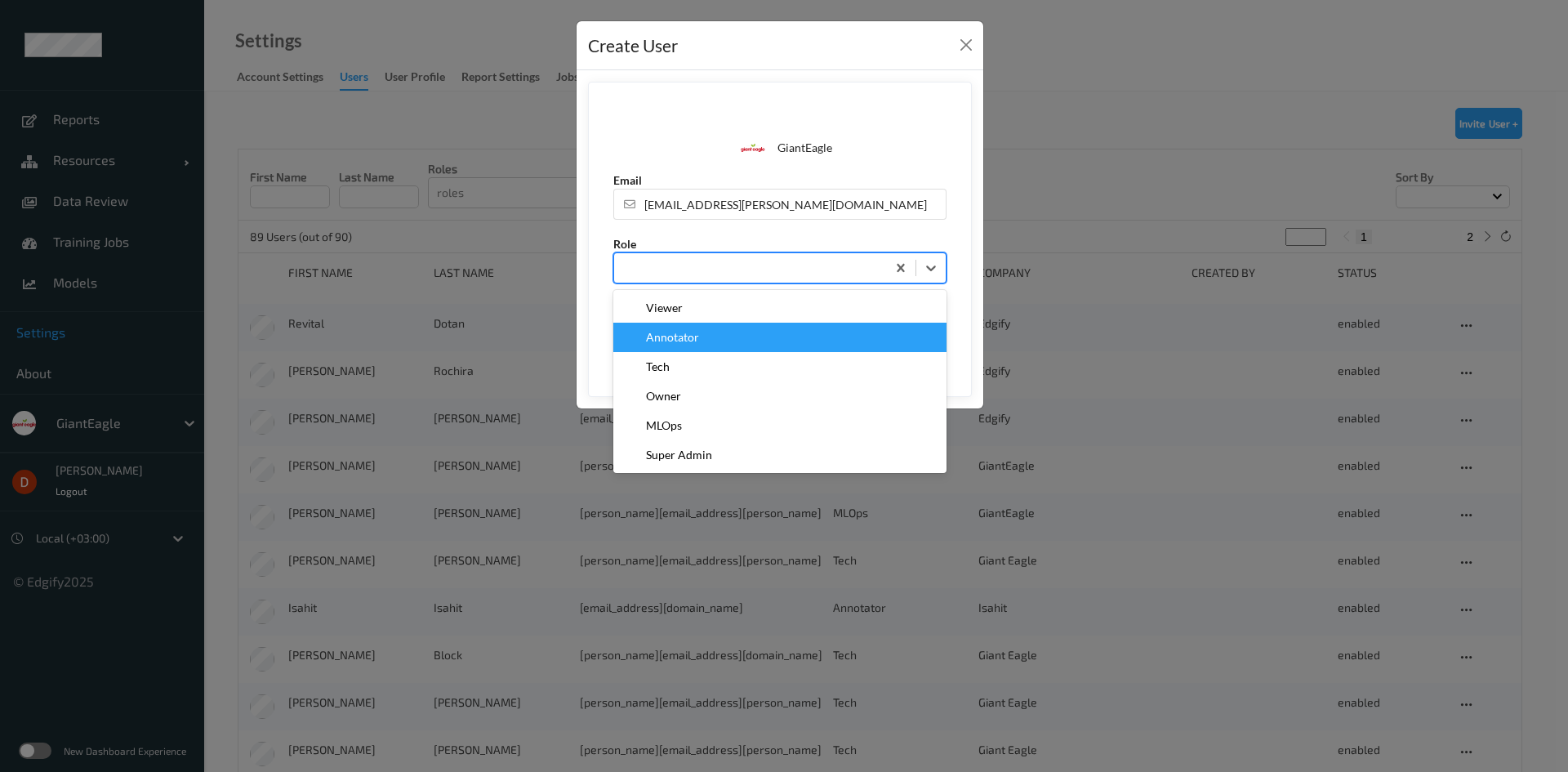
click at [719, 332] on div "Annotator" at bounding box center [780, 338] width 314 height 17
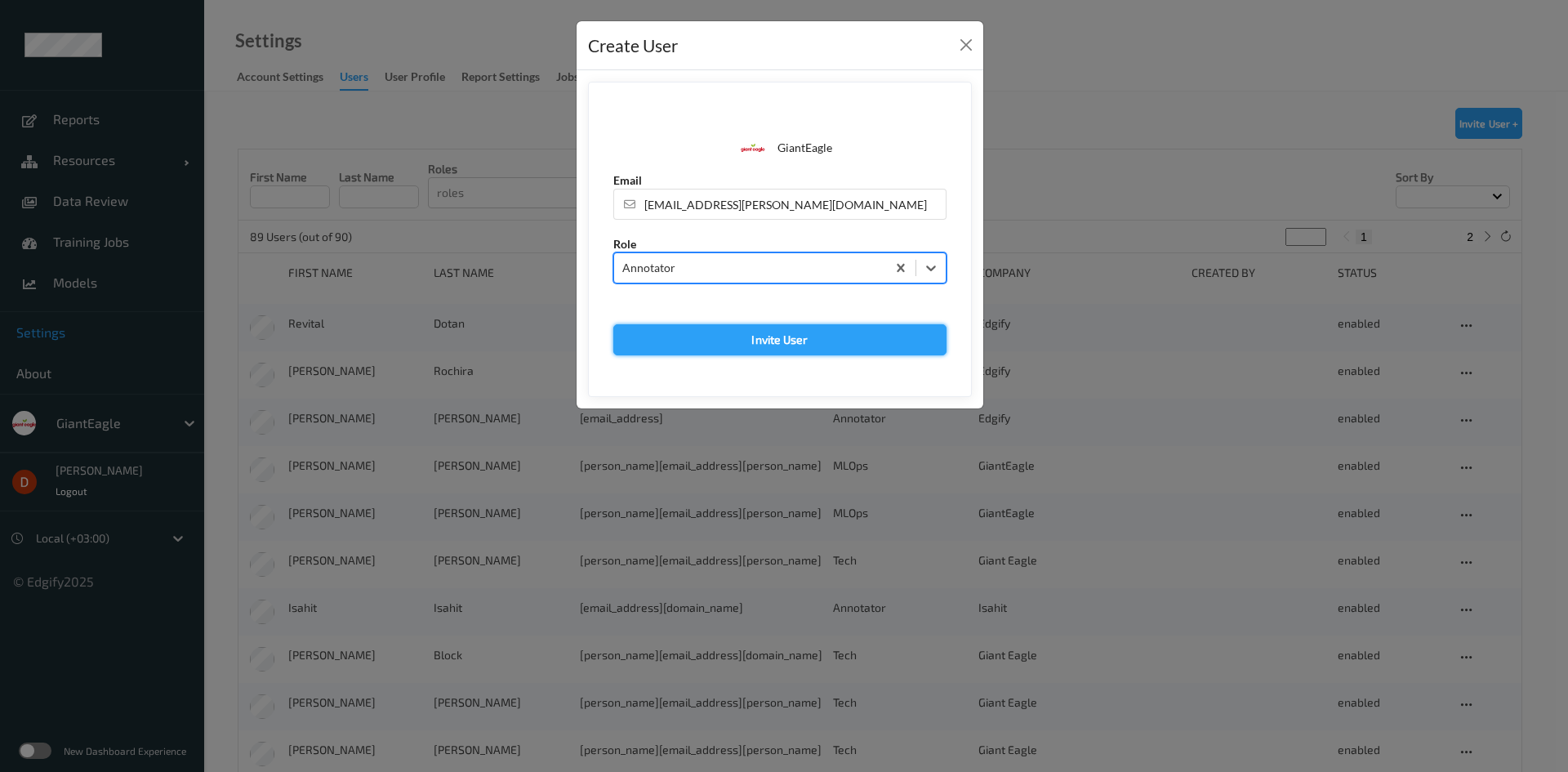
click at [765, 327] on button "Invite User" at bounding box center [780, 339] width 333 height 31
type input "taticherla.rabbani@indivillage.co"
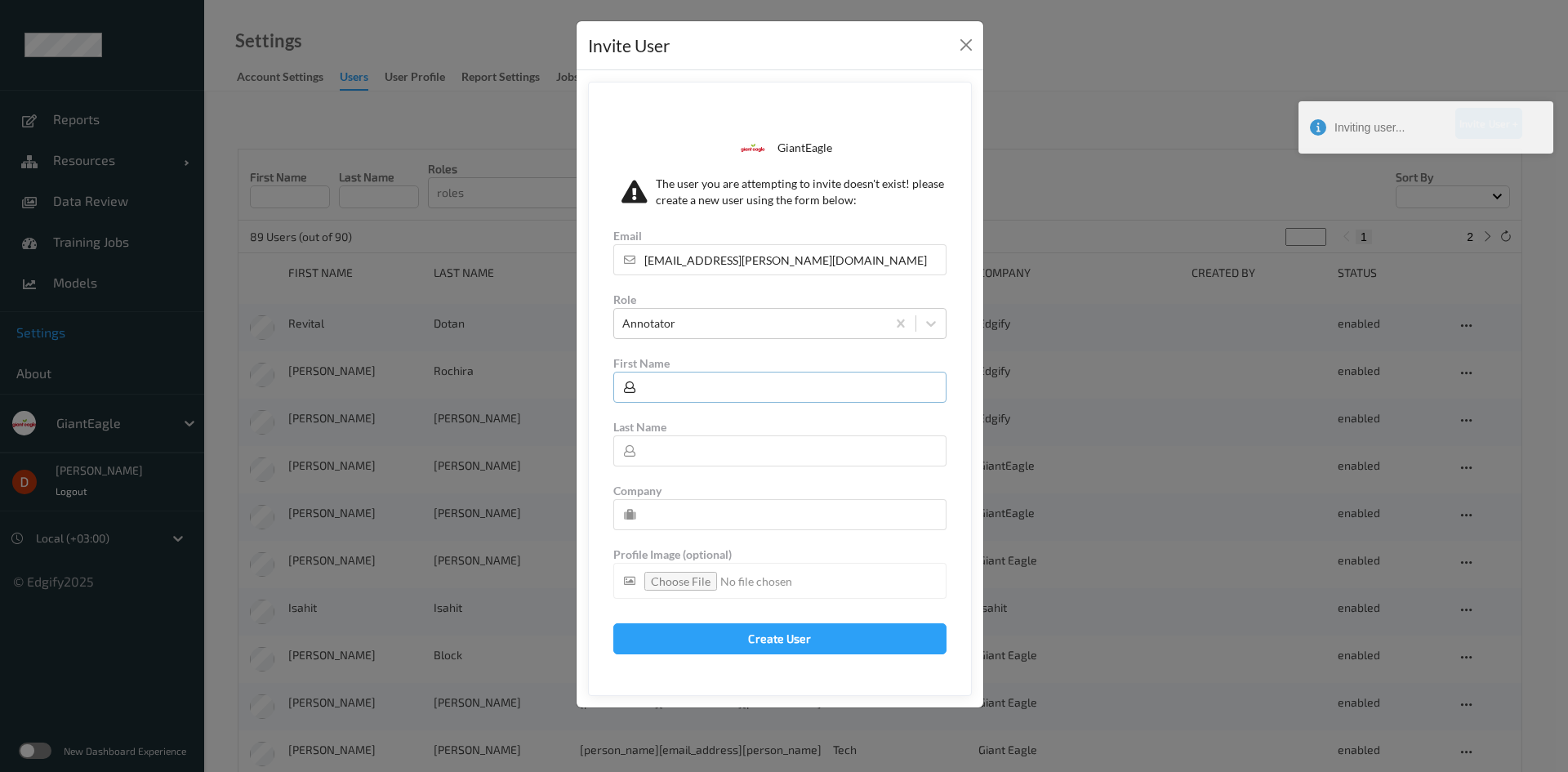
click at [717, 383] on input "text" at bounding box center [780, 387] width 333 height 31
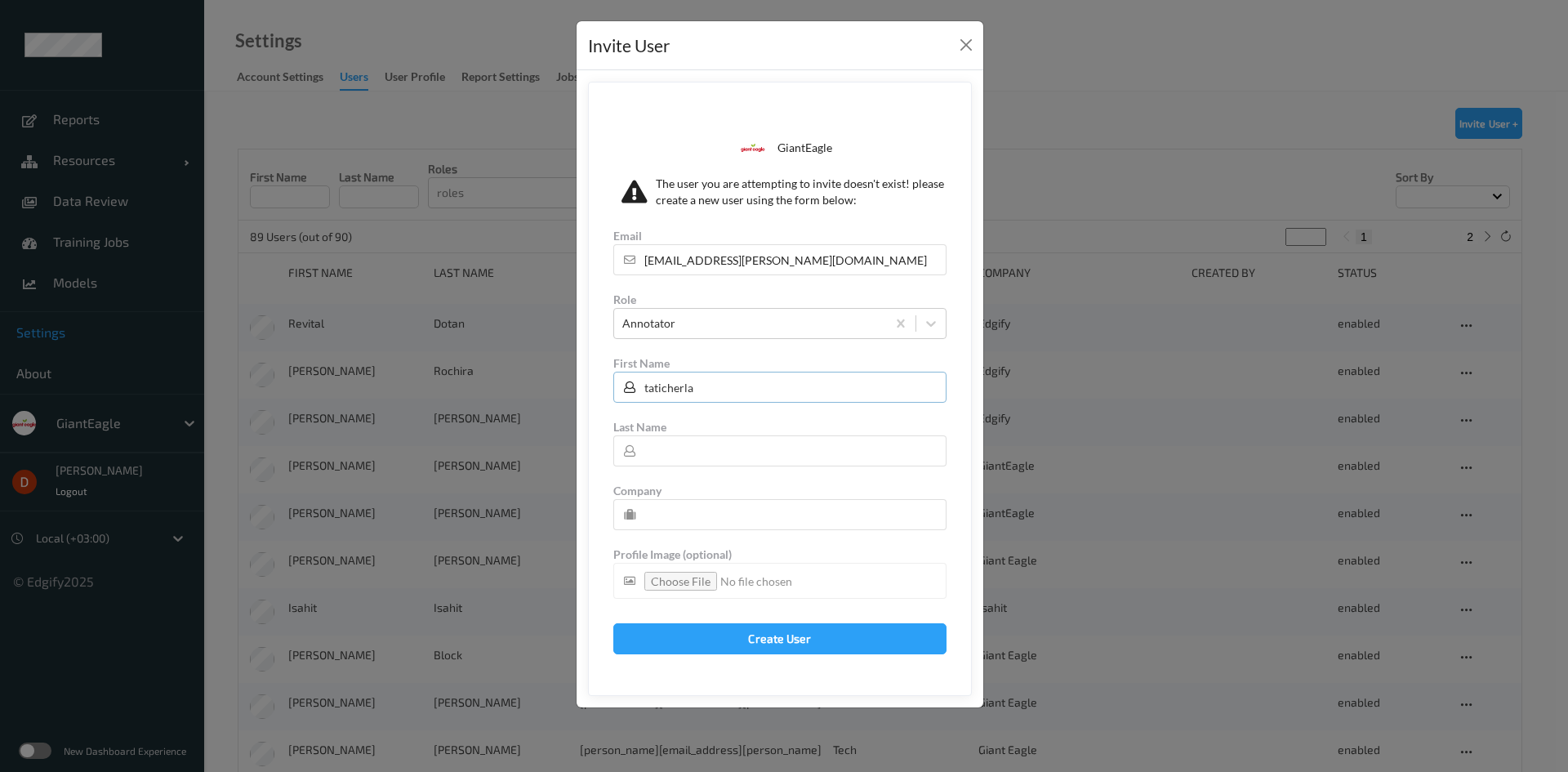
type input "taticherla"
type input "rabbani"
type input "AligionAI"
click at [750, 632] on button "Create User" at bounding box center [780, 638] width 333 height 31
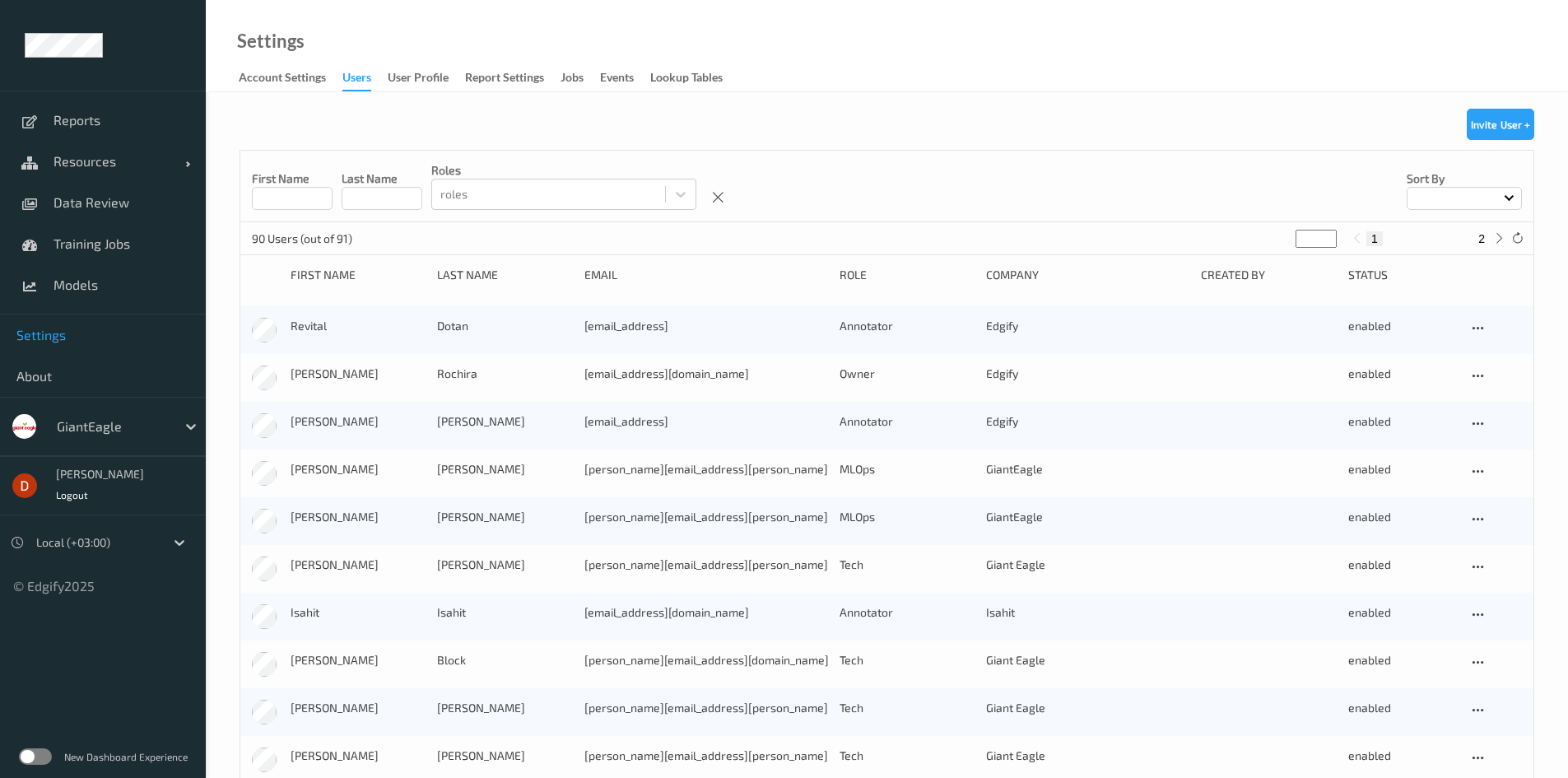
click at [1501, 128] on button "Invite User +" at bounding box center [1501, 124] width 68 height 31
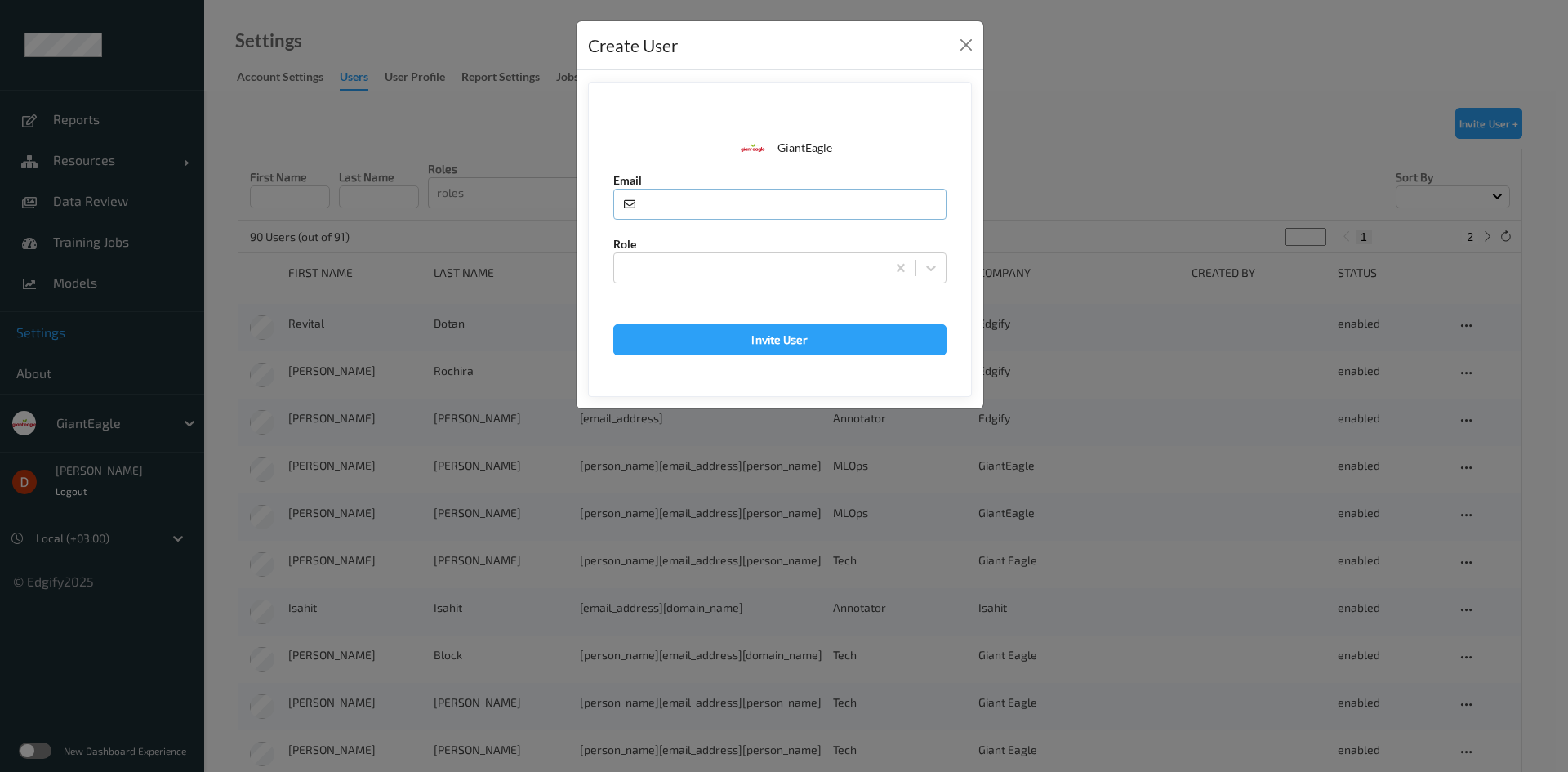
click at [805, 203] on input "text" at bounding box center [780, 204] width 333 height 31
click at [746, 209] on input "text" at bounding box center [780, 204] width 333 height 31
paste input "compli.balaji.rao@indivillage.co"
type input "compli.balaji.rao@indivillage.co"
click at [733, 271] on div at bounding box center [750, 268] width 255 height 20
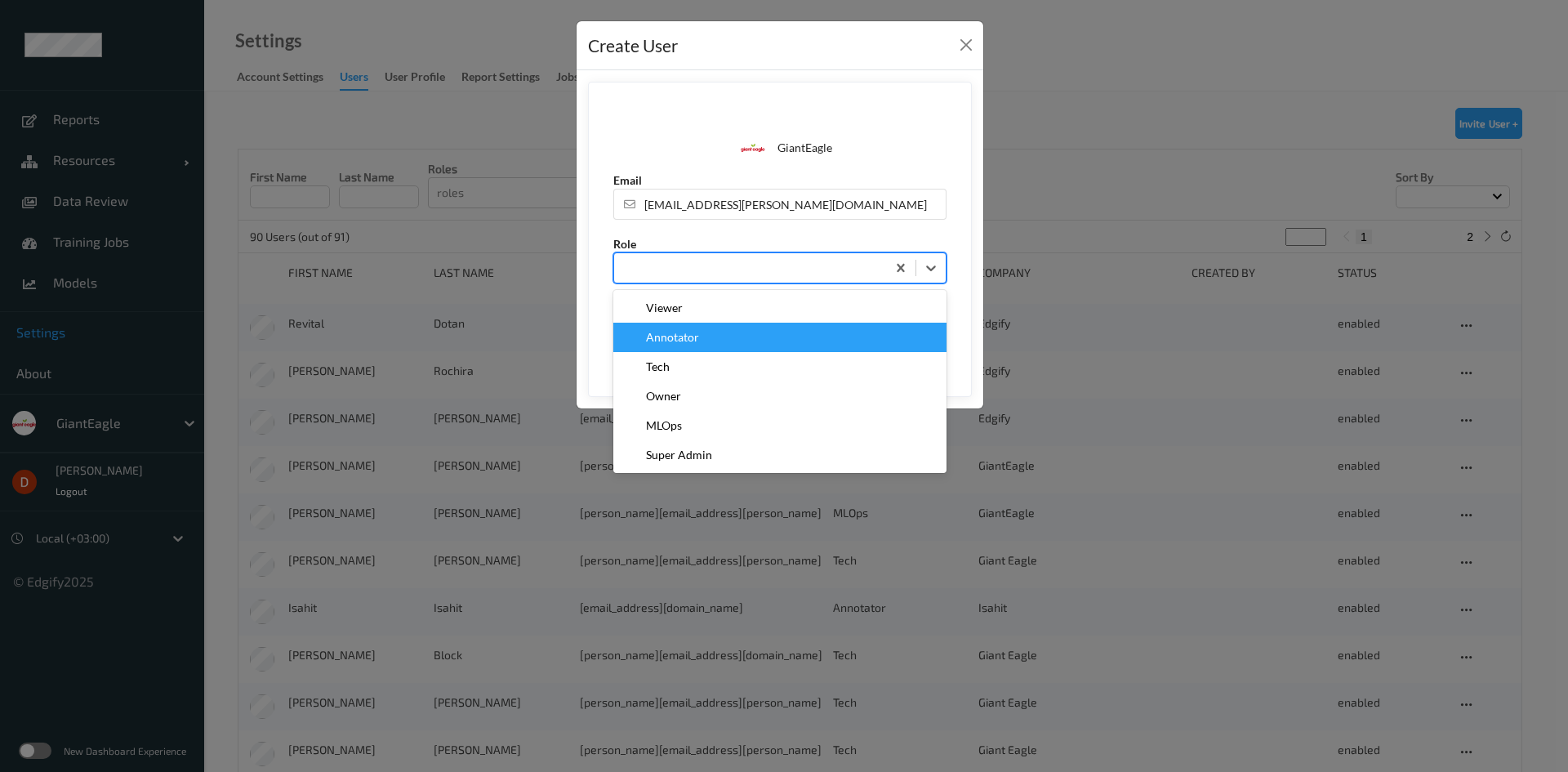
click at [765, 343] on div "Annotator" at bounding box center [780, 338] width 314 height 17
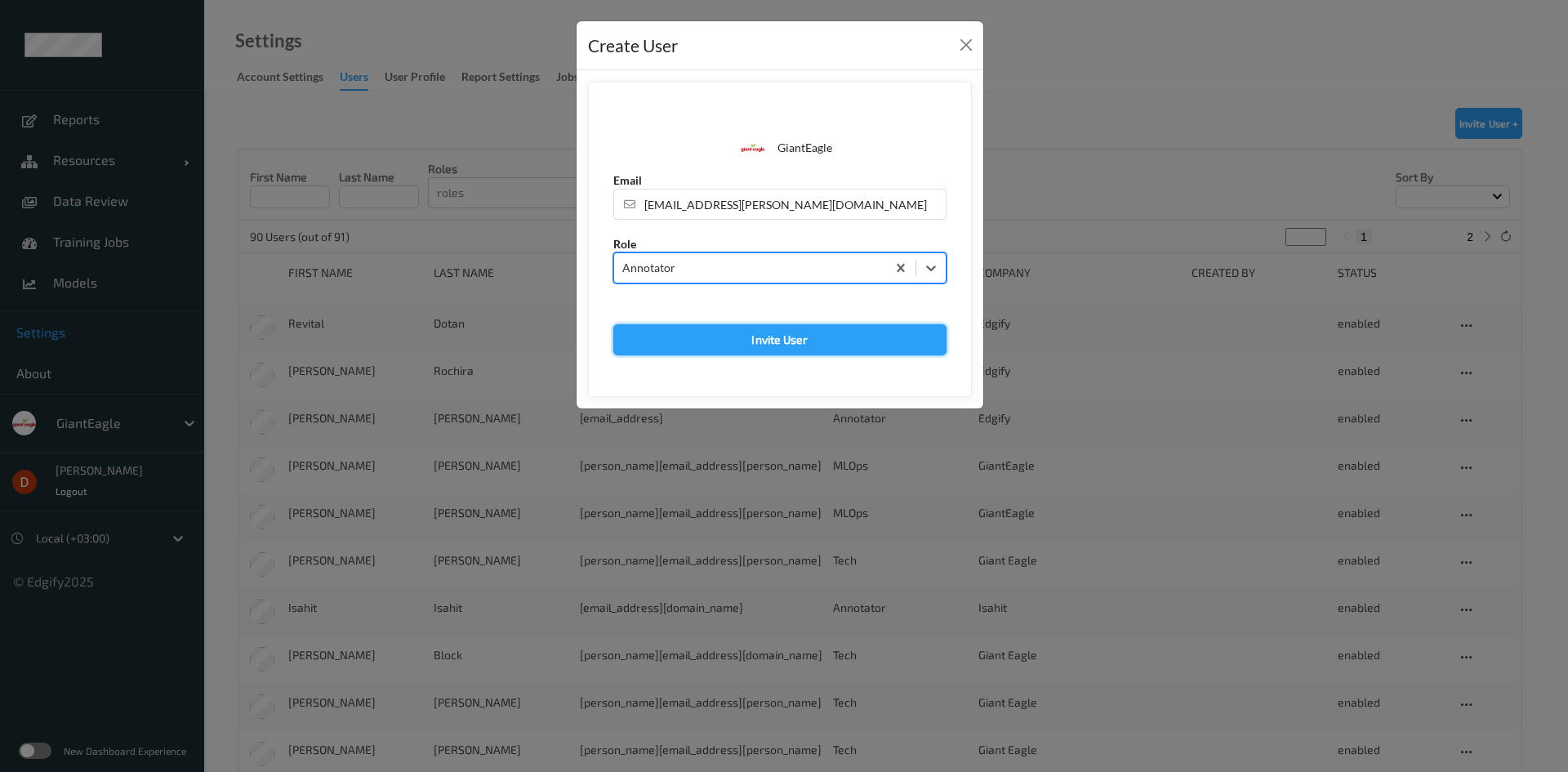
click at [760, 334] on button "Invite User" at bounding box center [780, 339] width 333 height 31
type input "compli.balaji.rao@indivillage.co"
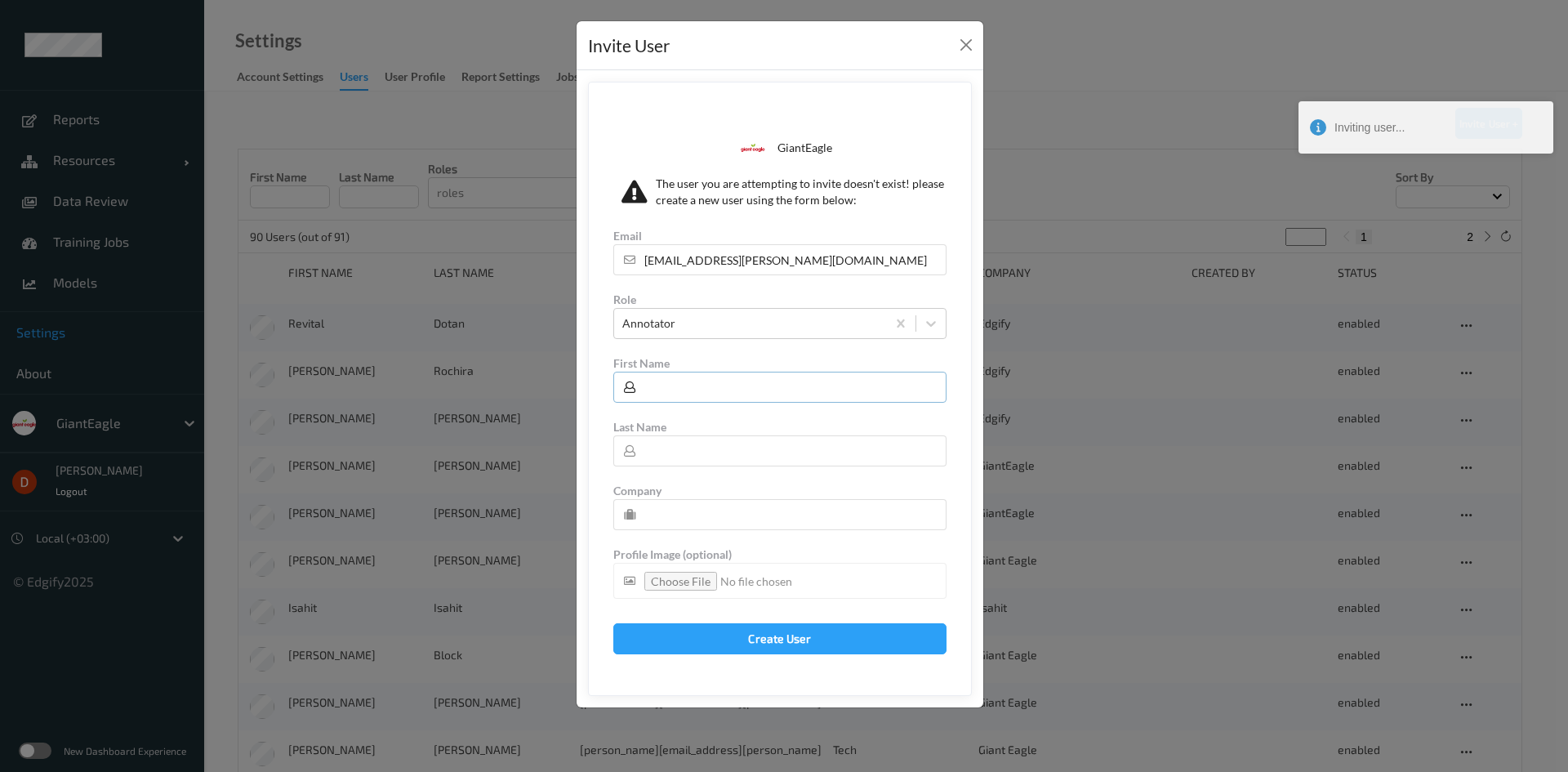
click at [693, 381] on input "text" at bounding box center [780, 387] width 333 height 31
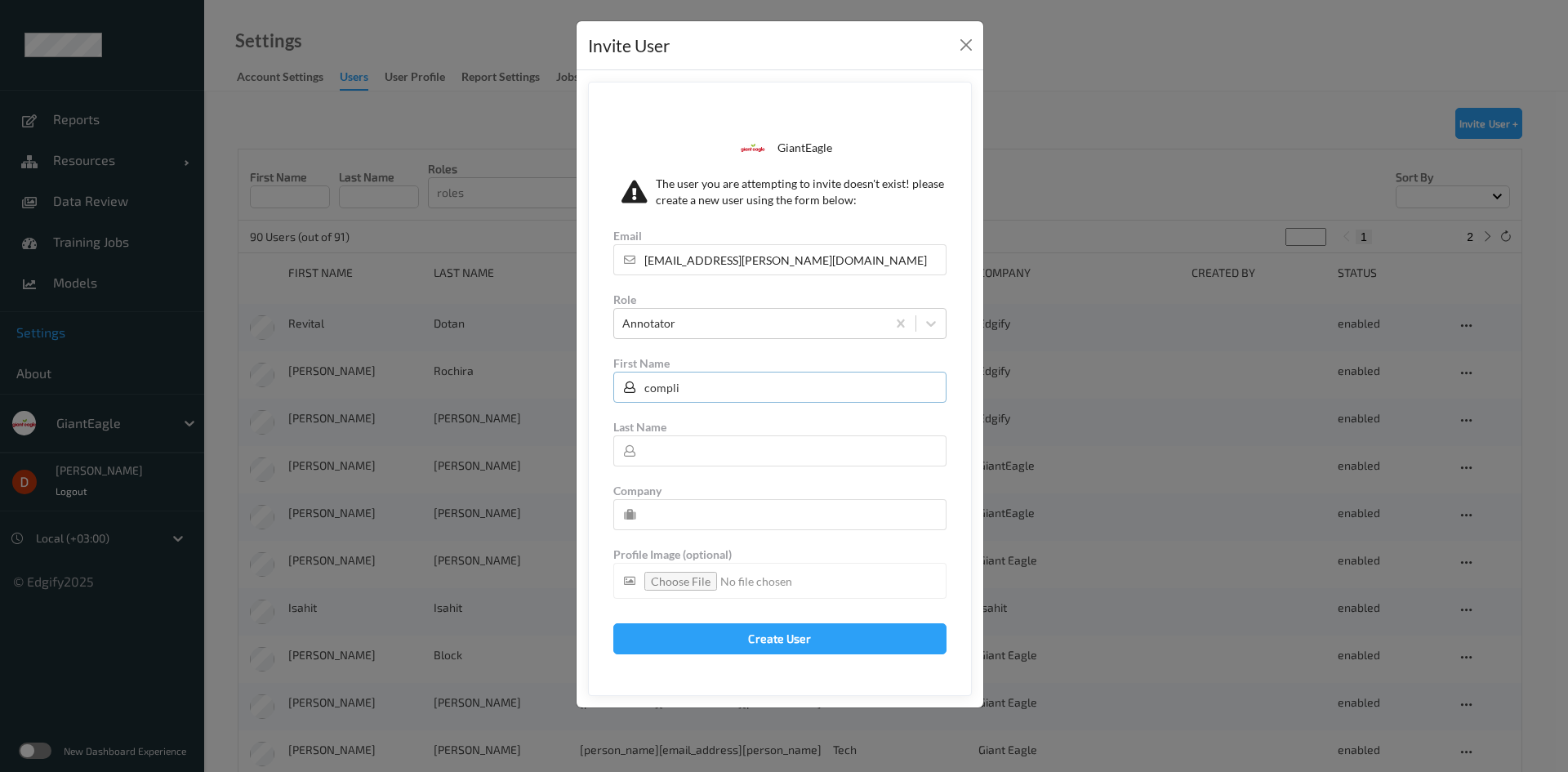
type input "compli"
type input "balaji"
click at [679, 523] on input "text" at bounding box center [780, 514] width 333 height 31
type input "AligionAI"
click at [687, 638] on button "Create User" at bounding box center [780, 638] width 333 height 31
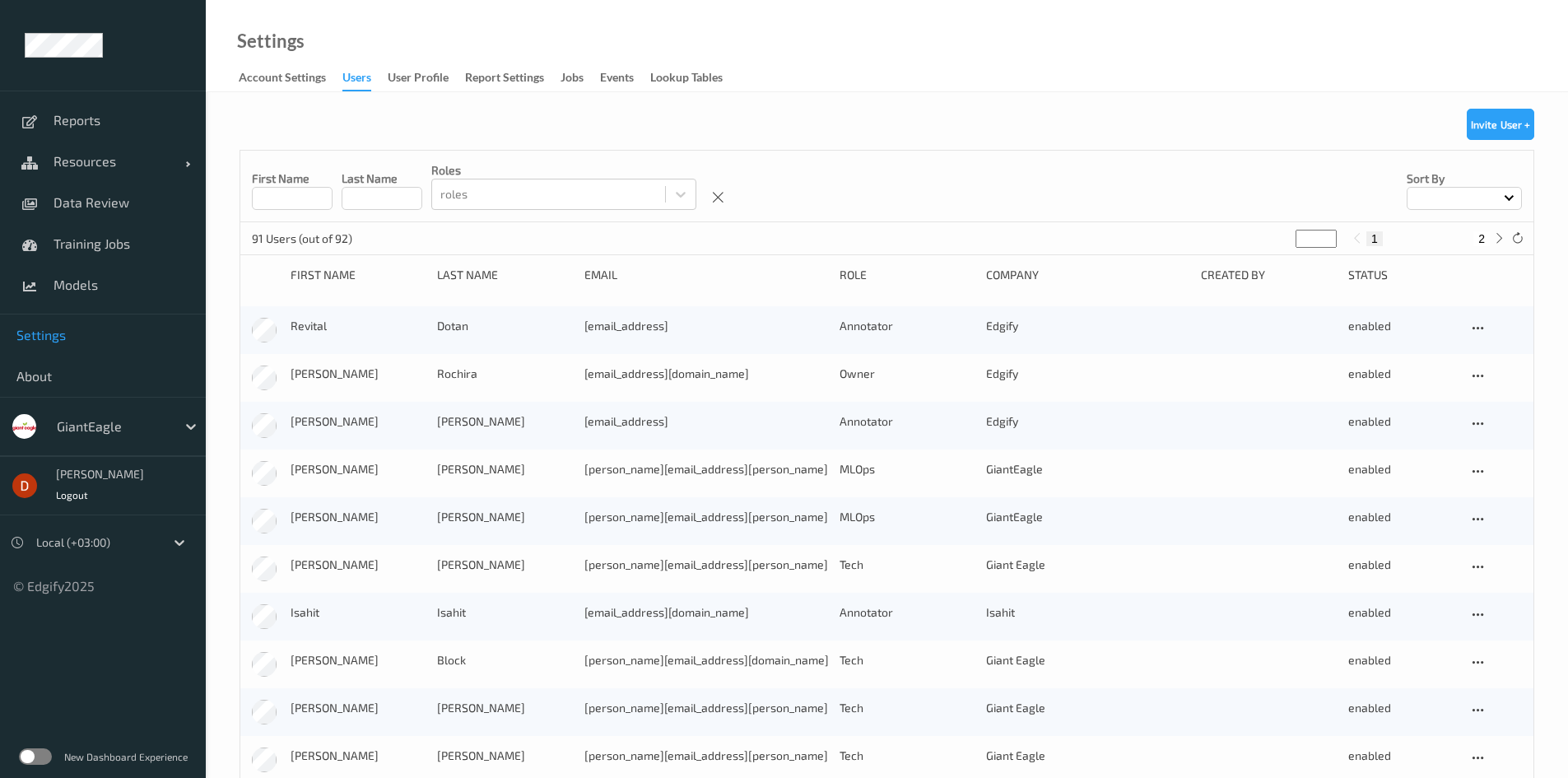
click at [1518, 125] on button "Invite User +" at bounding box center [1501, 124] width 68 height 31
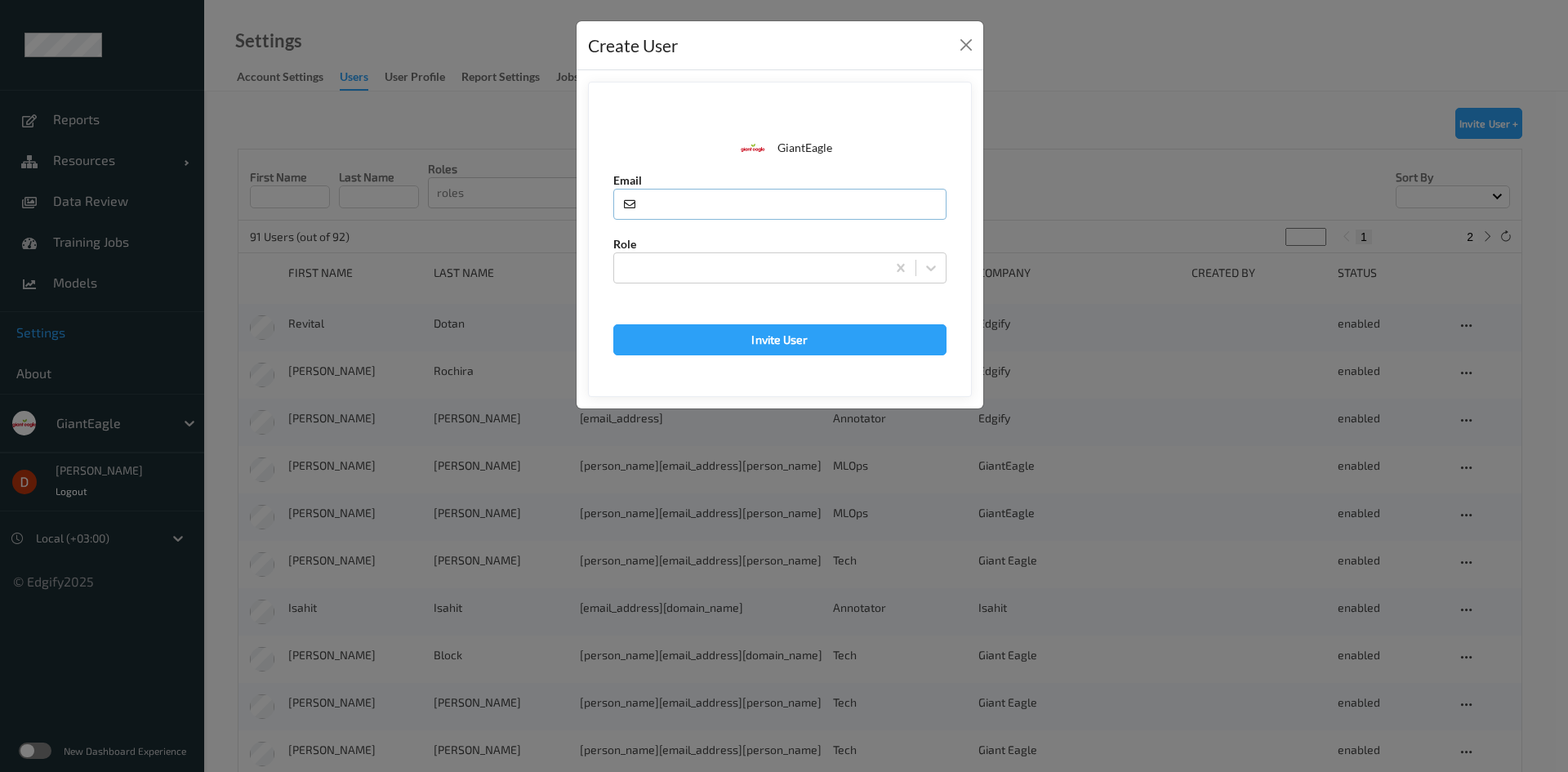
click at [666, 208] on input "text" at bounding box center [780, 204] width 333 height 31
click at [796, 189] on input "text" at bounding box center [780, 204] width 333 height 31
paste input "pavankumar.kb@indivillage.co"
type input "pavankumar.kb@indivillage.co"
click at [765, 273] on div at bounding box center [750, 268] width 255 height 20
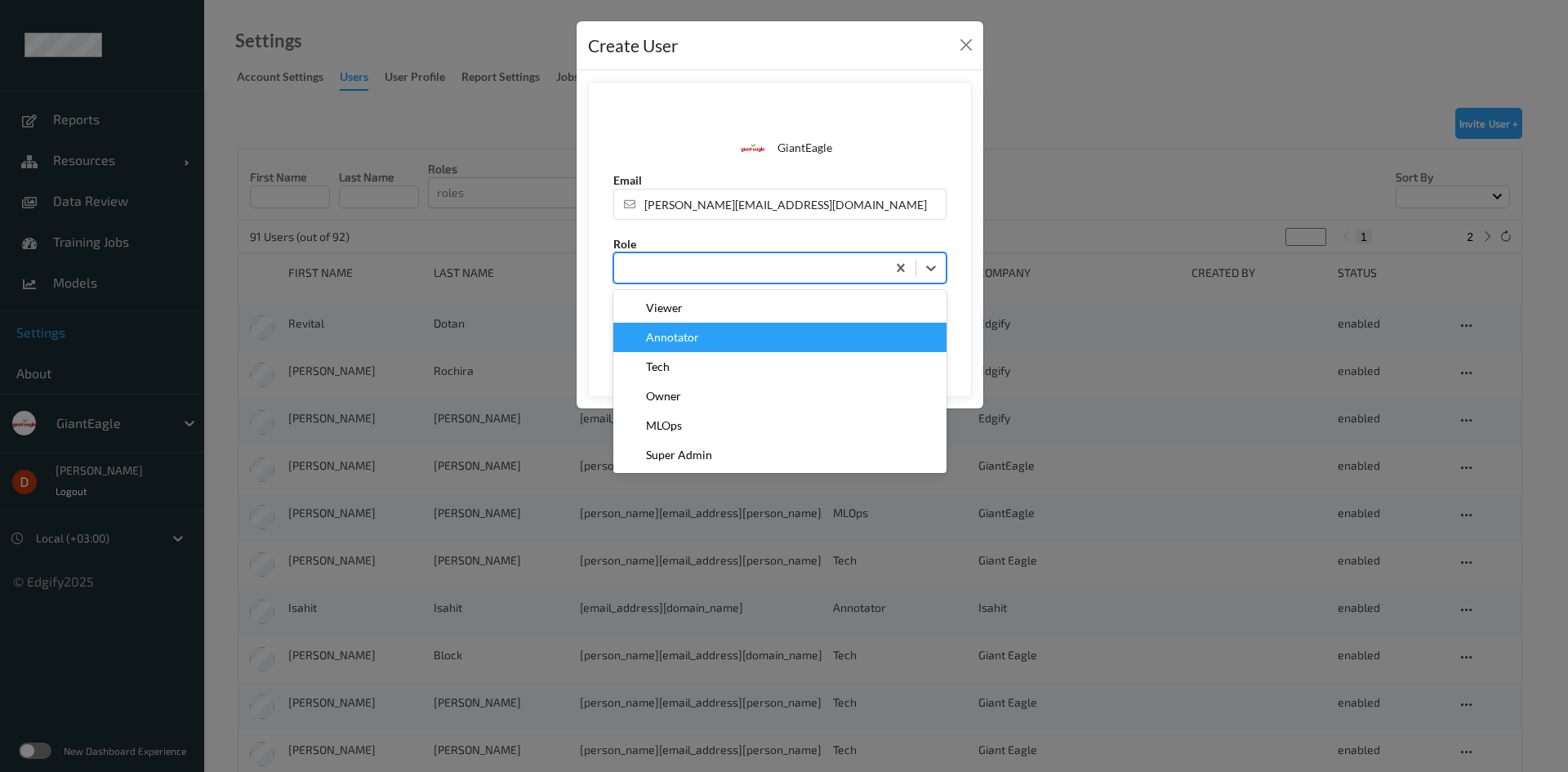
click at [746, 338] on div "Annotator" at bounding box center [780, 338] width 314 height 17
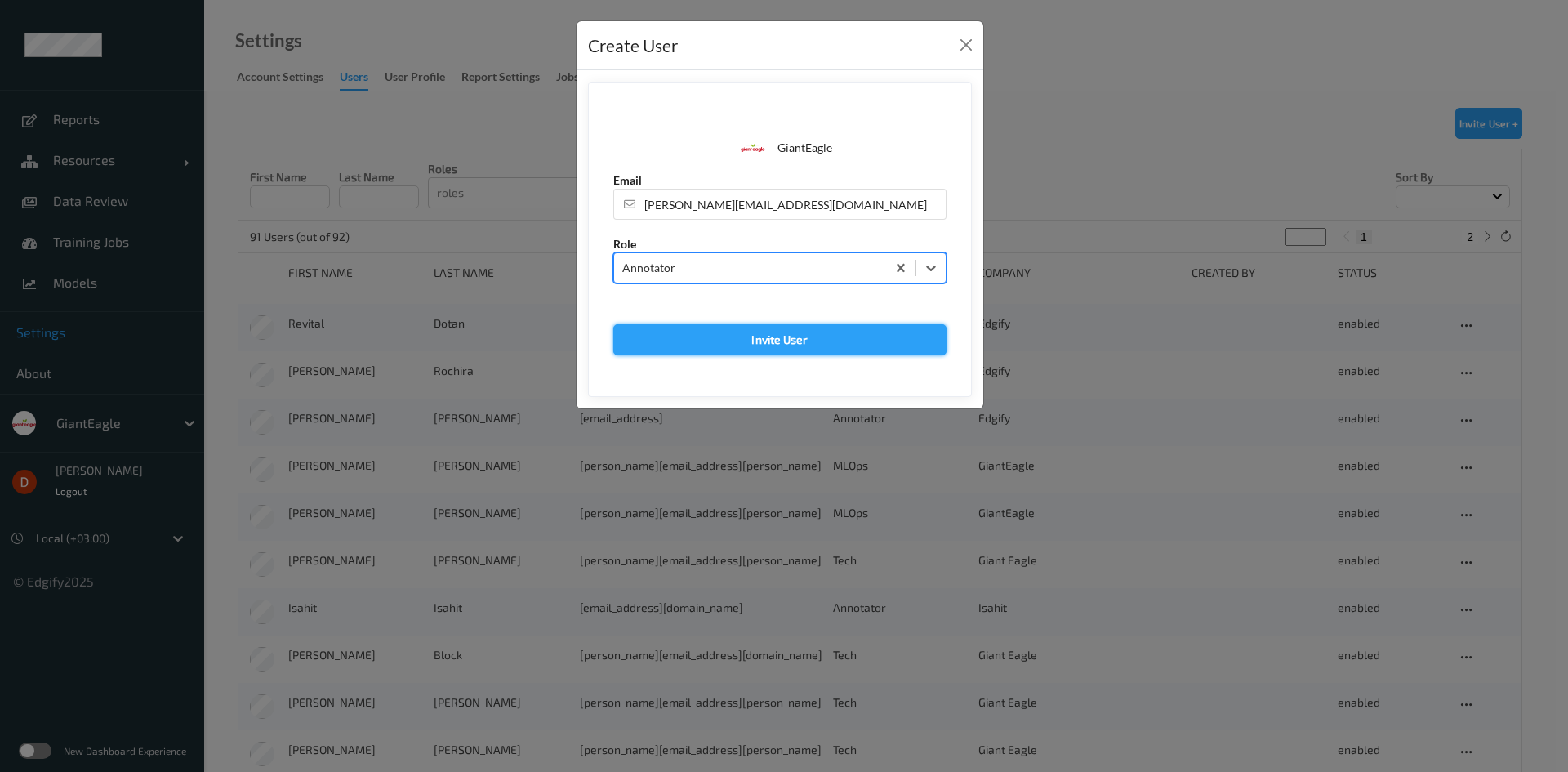
click at [755, 337] on button "Invite User" at bounding box center [780, 339] width 333 height 31
type input "pavankumar.kb@indivillage.co"
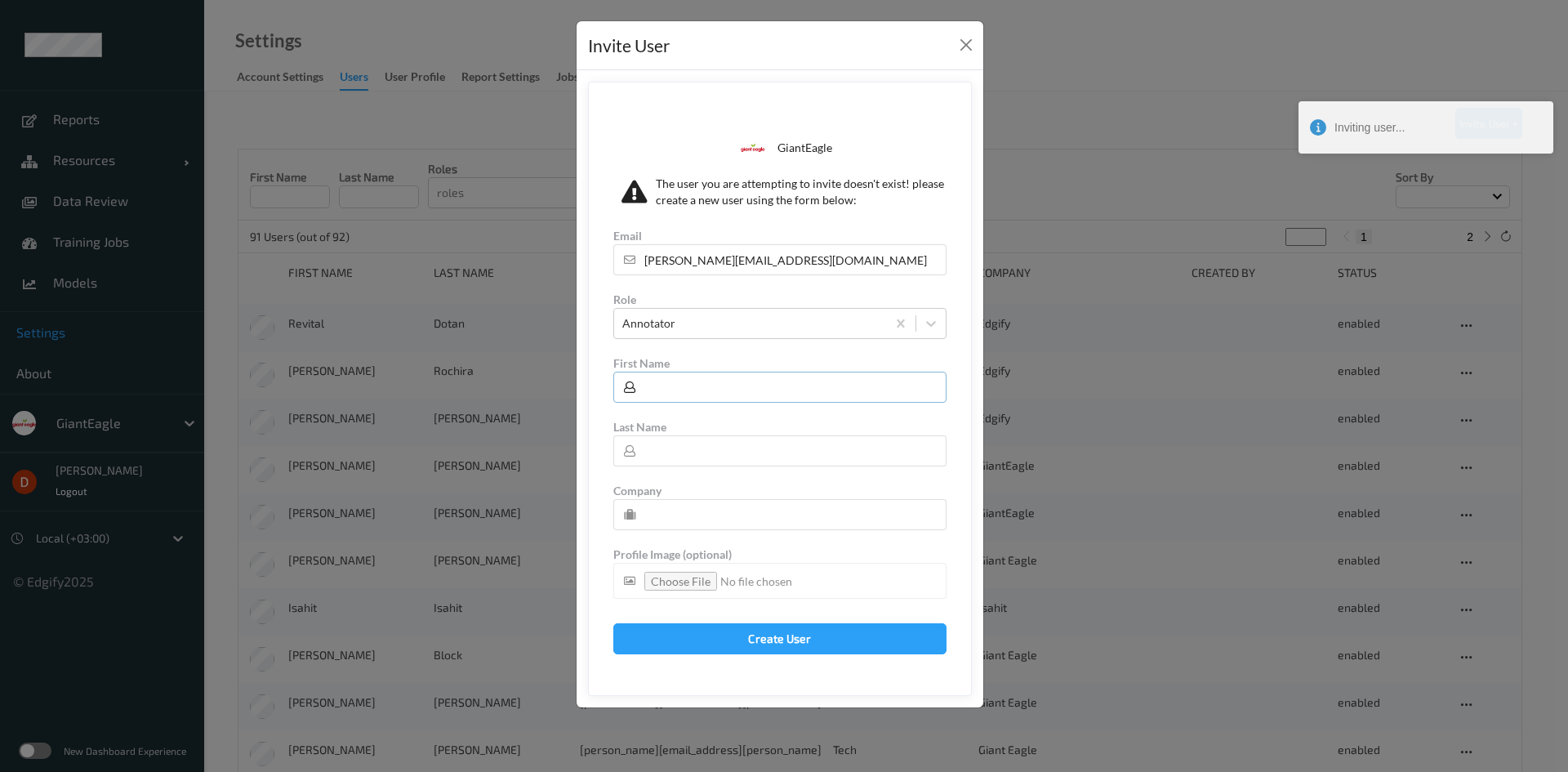
click at [726, 391] on input "text" at bounding box center [780, 387] width 333 height 31
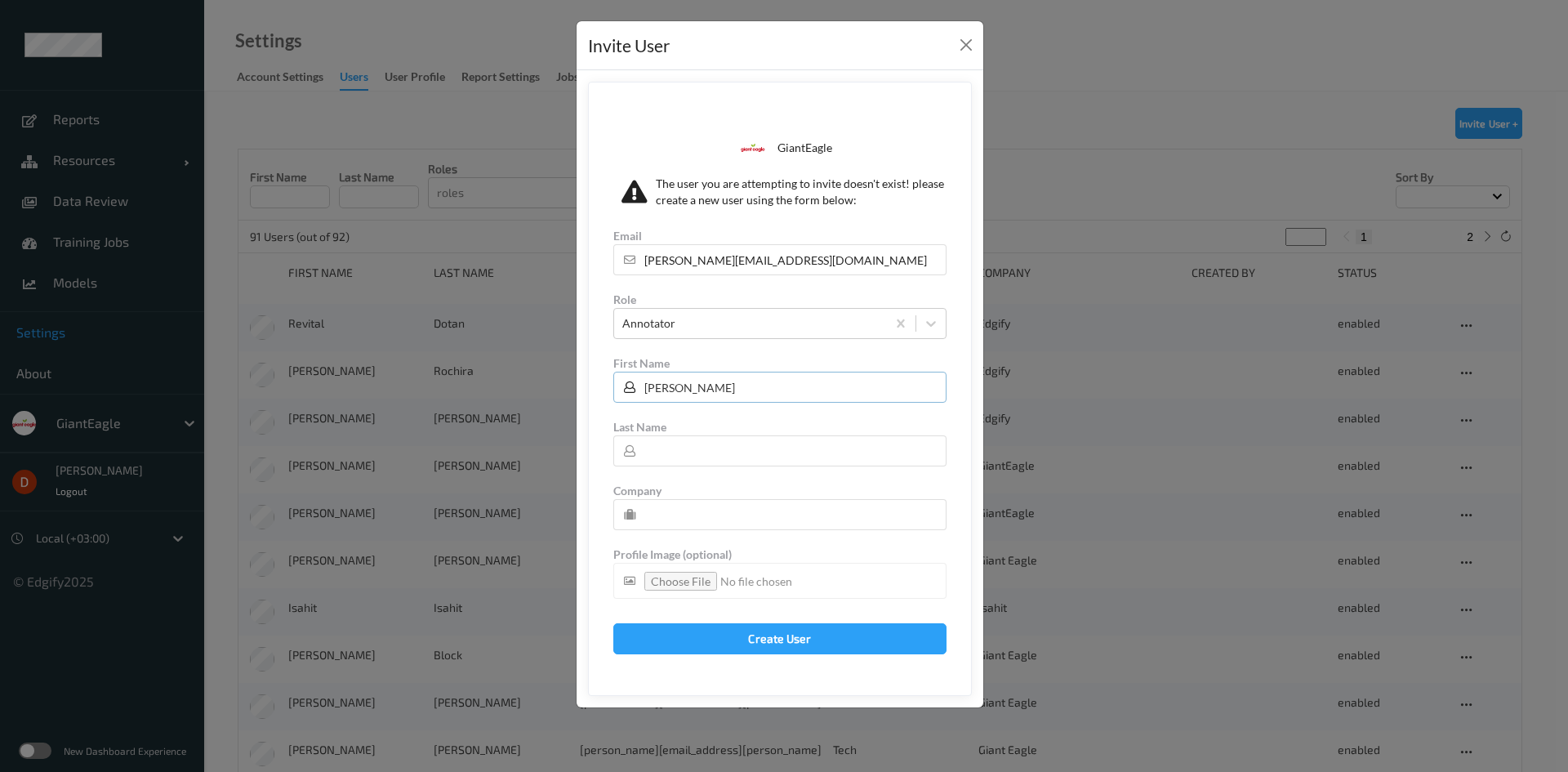
type input "pavankumar"
type input "kb"
type input "AligionAI"
click at [696, 632] on button "Create User" at bounding box center [780, 638] width 333 height 31
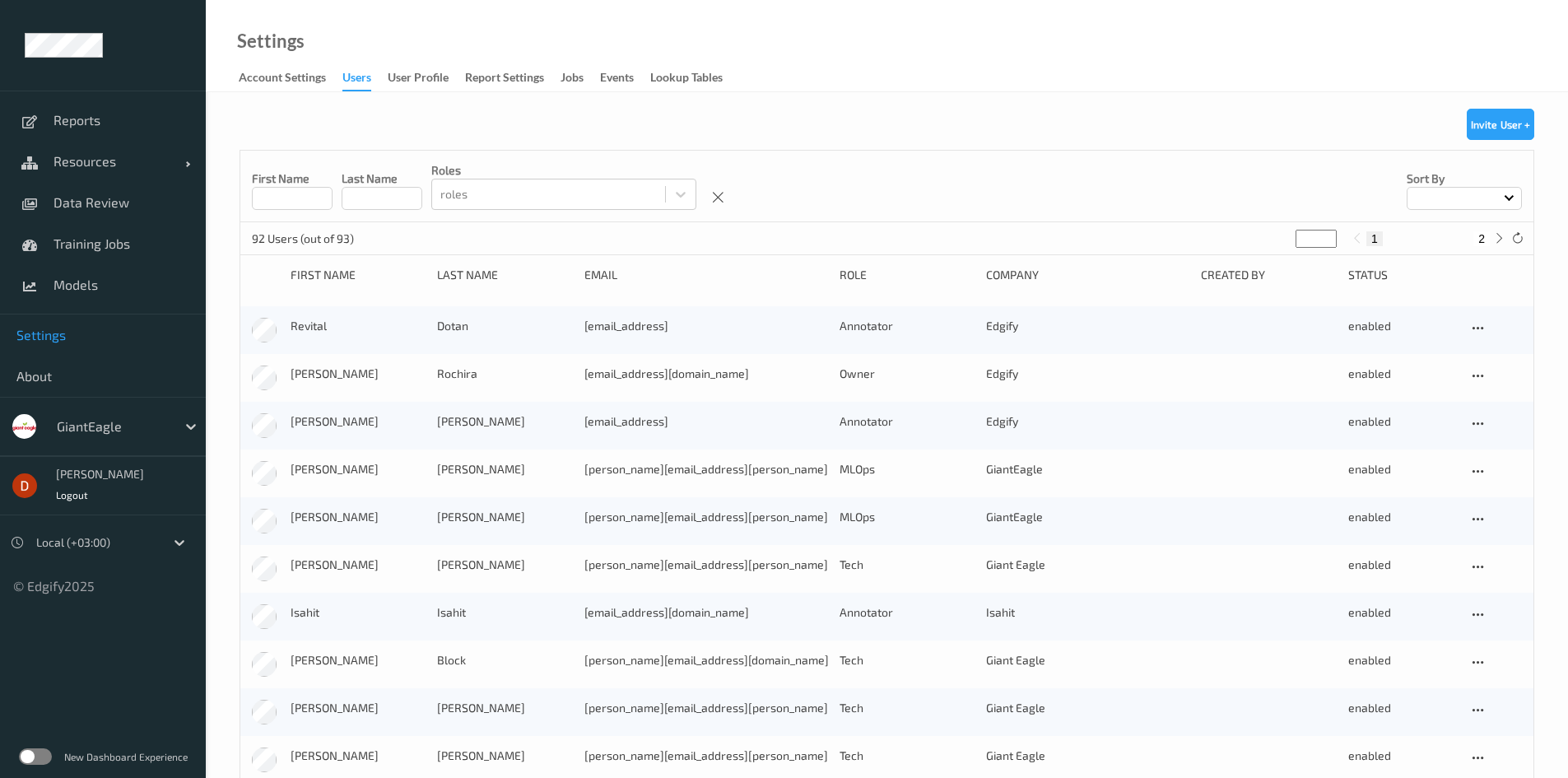
click at [872, 158] on div "First Name Last Name roles roles Sort by" at bounding box center [887, 187] width 1294 height 72
